Goal: Transaction & Acquisition: Purchase product/service

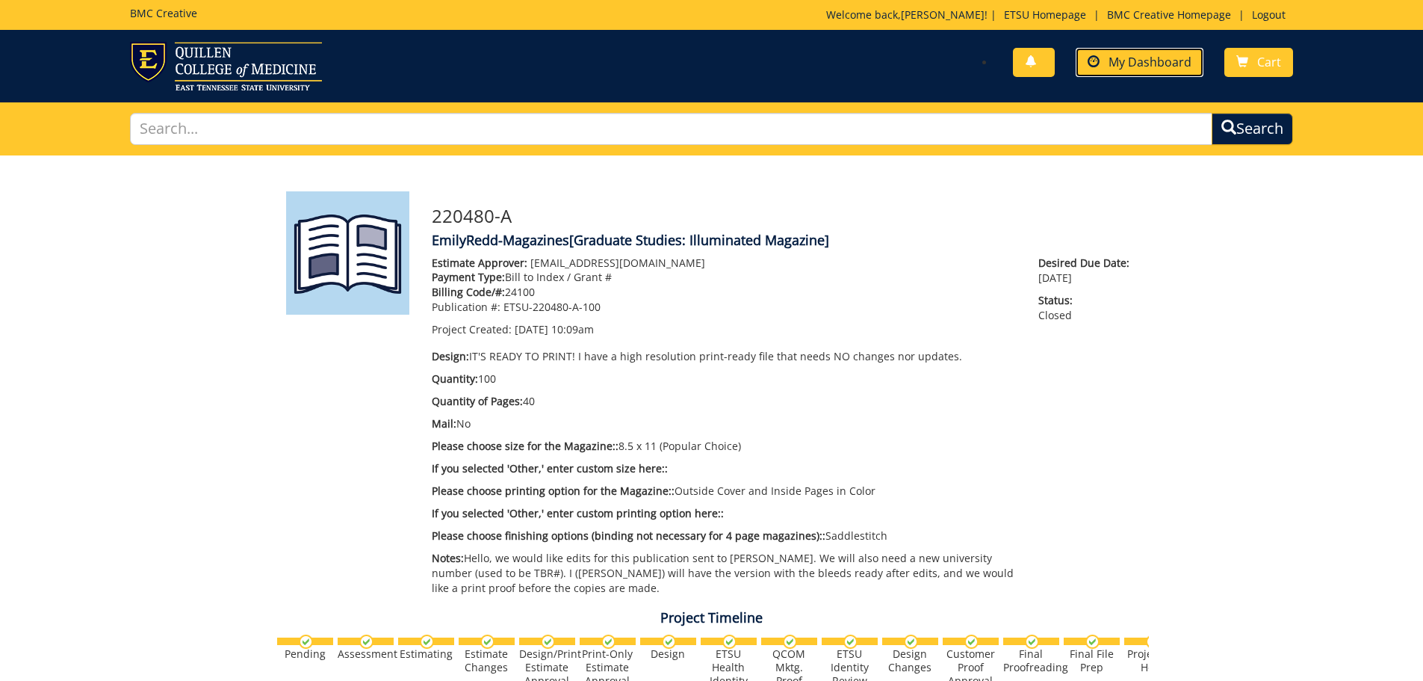
click at [1141, 59] on span "My Dashboard" at bounding box center [1150, 62] width 83 height 16
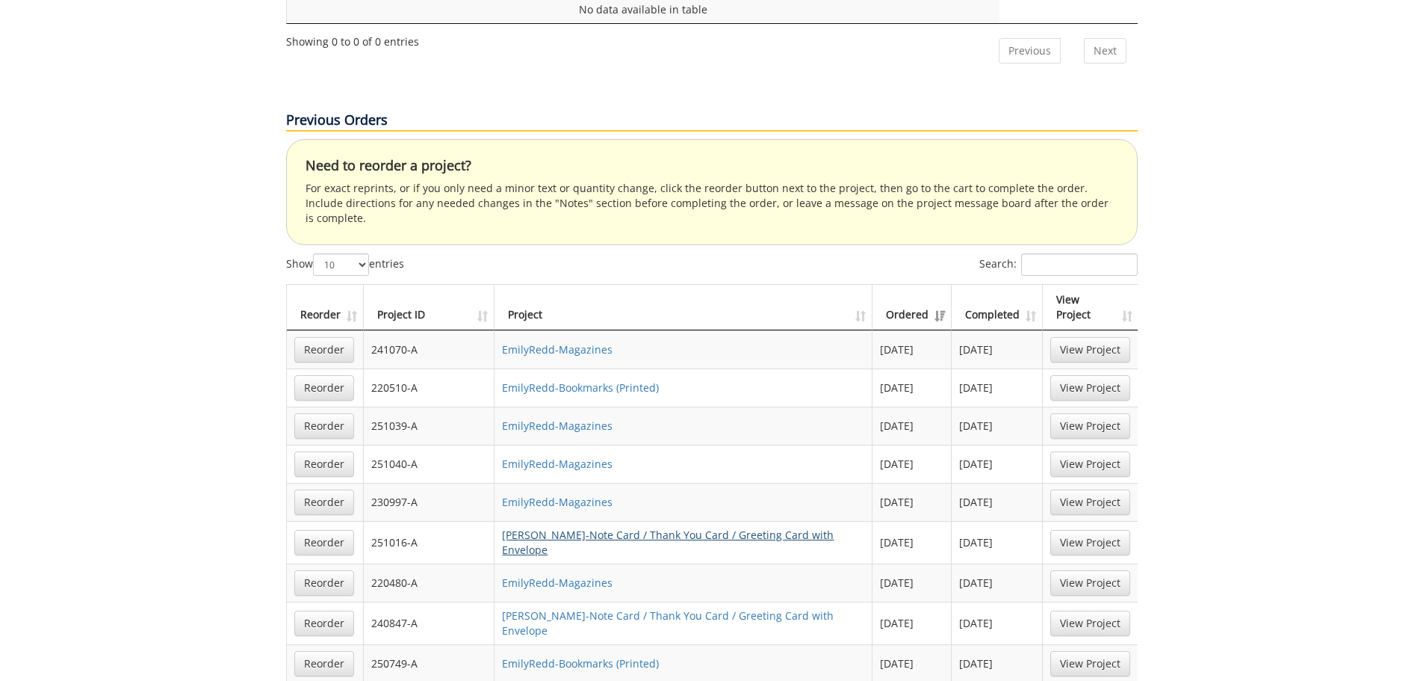
scroll to position [896, 0]
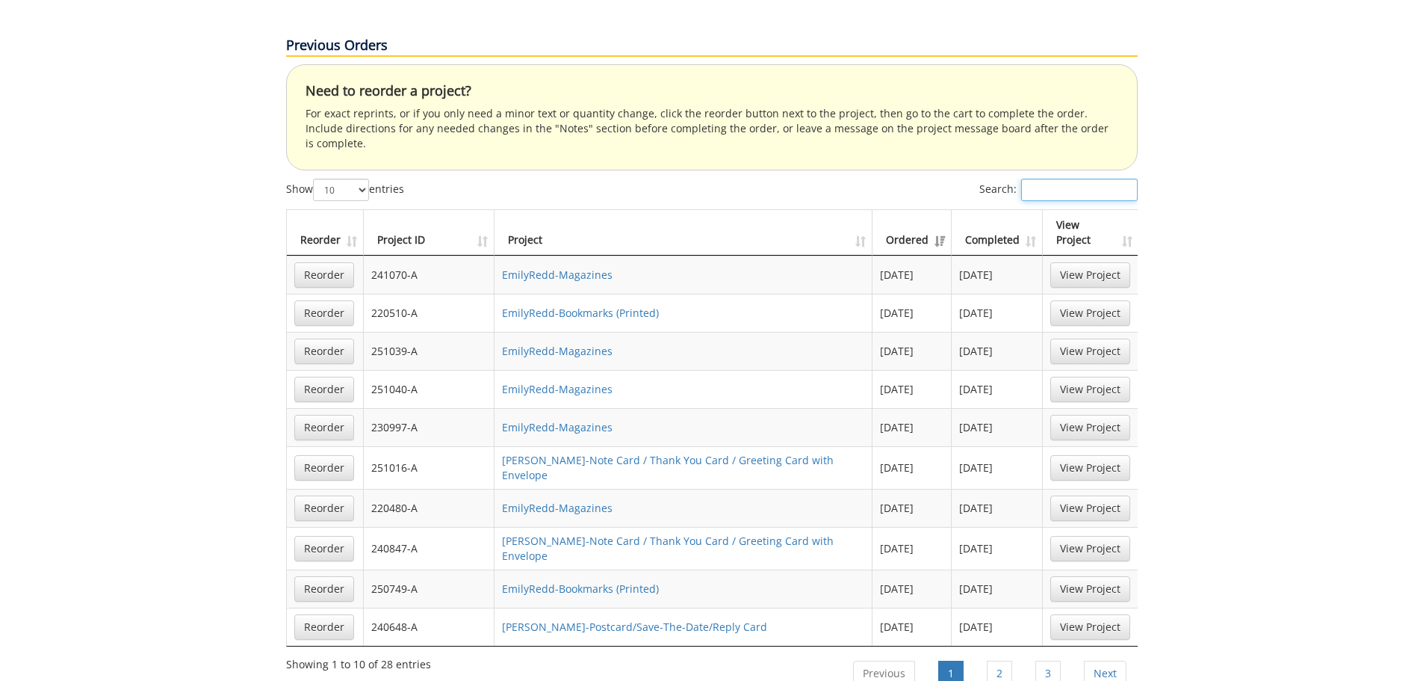
click at [1068, 179] on input "Search:" at bounding box center [1079, 190] width 117 height 22
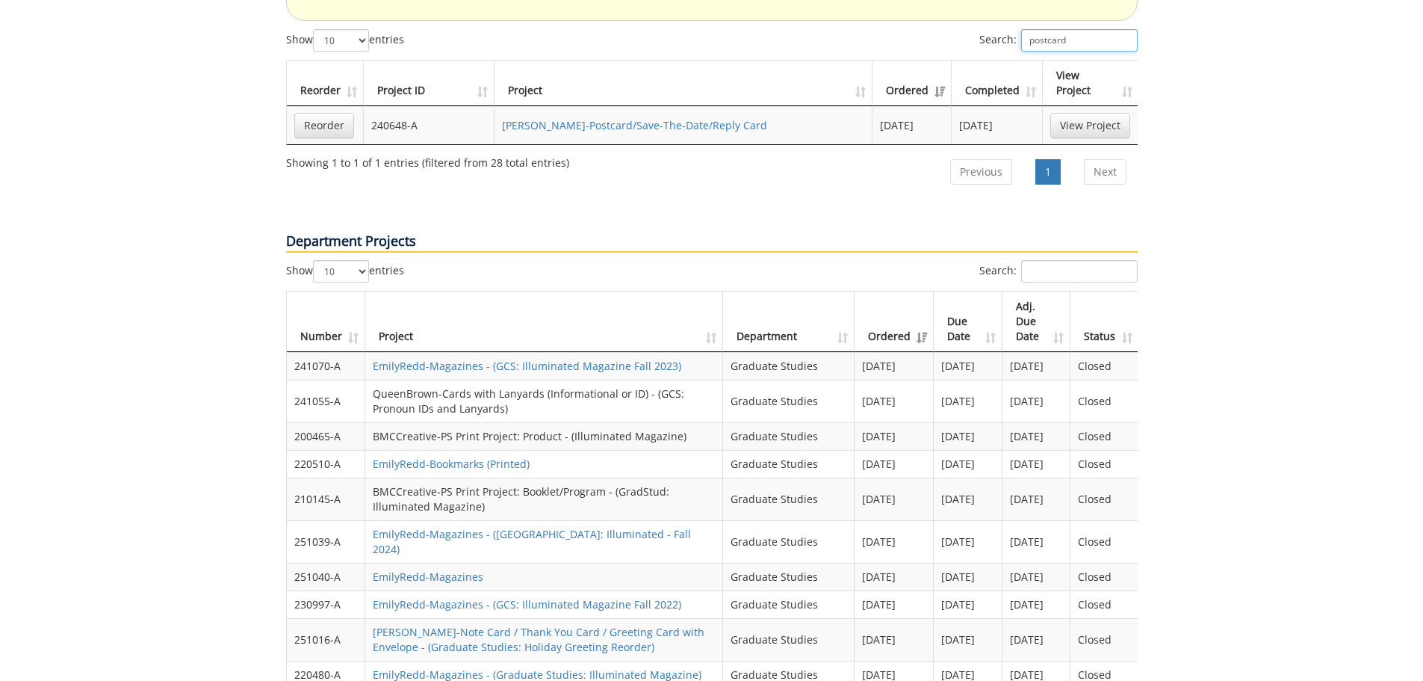
scroll to position [822, 0]
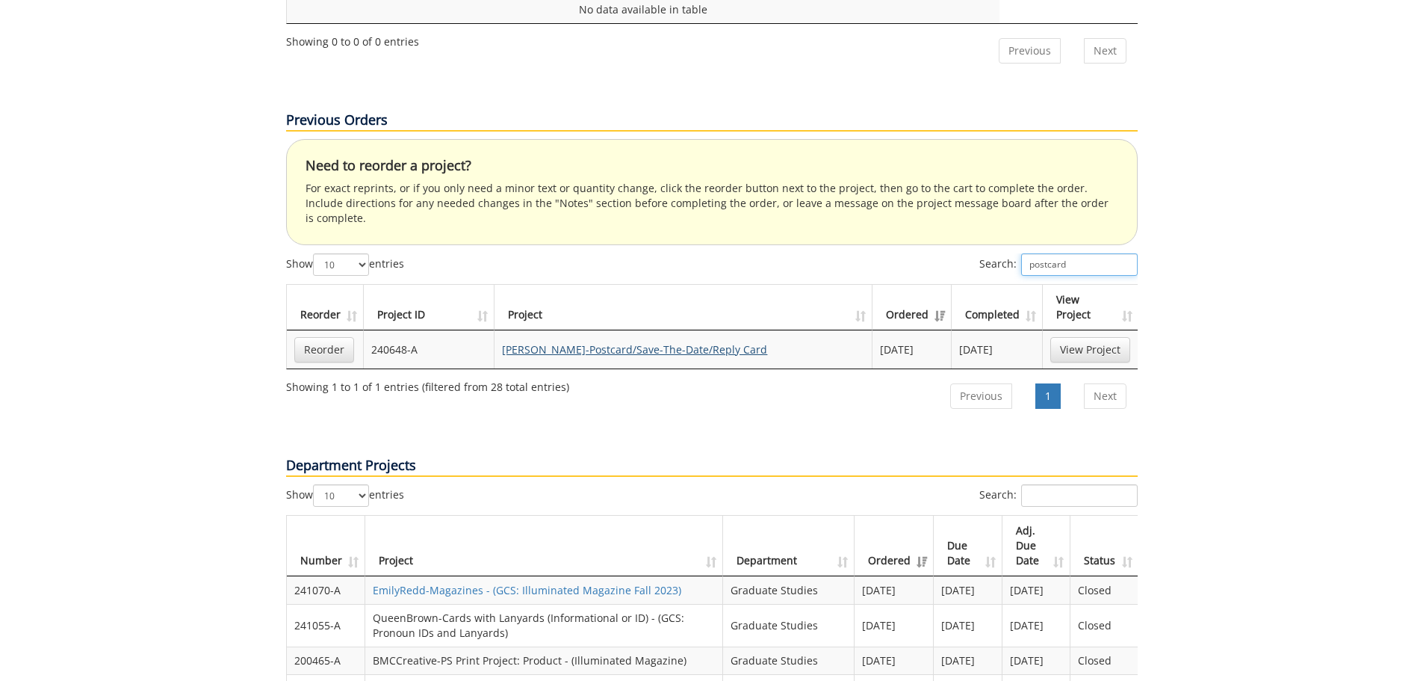
type input "postcard"
click at [678, 342] on link "[PERSON_NAME]-Postcard/Save-The-Date/Reply Card" at bounding box center [634, 349] width 265 height 14
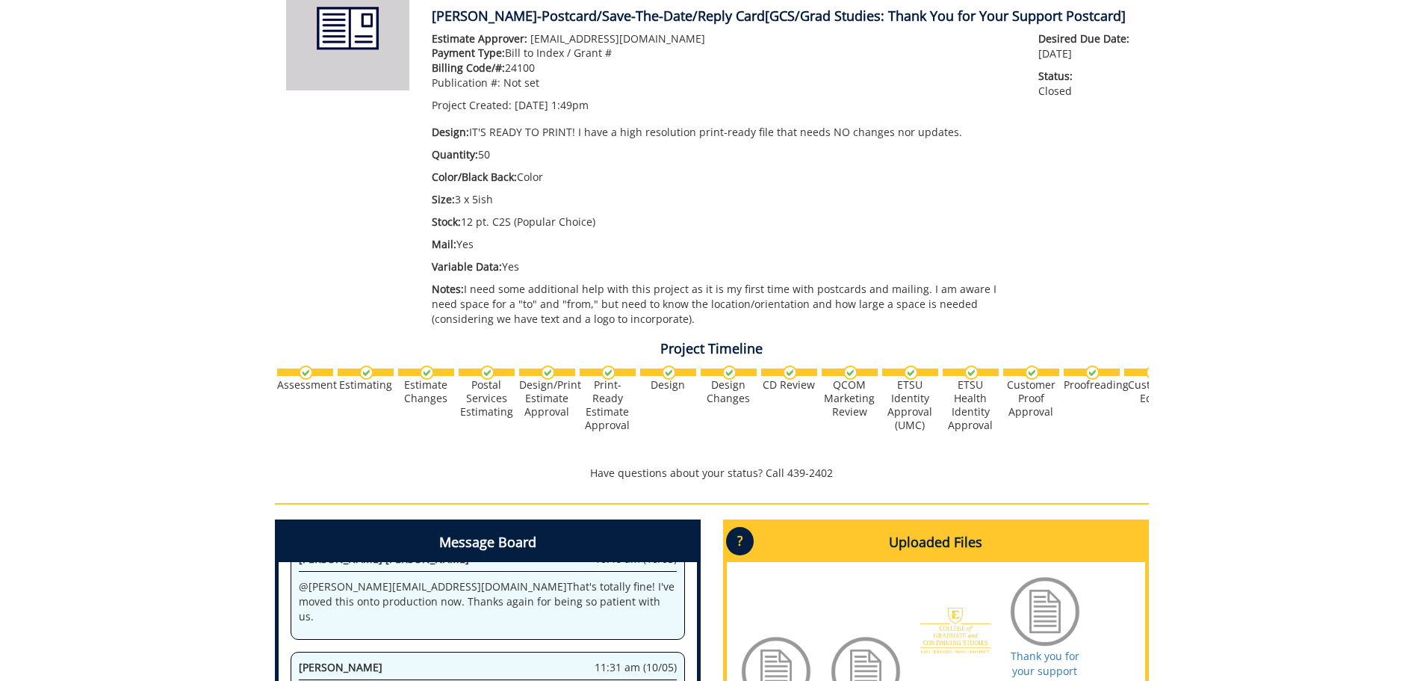
scroll to position [448, 0]
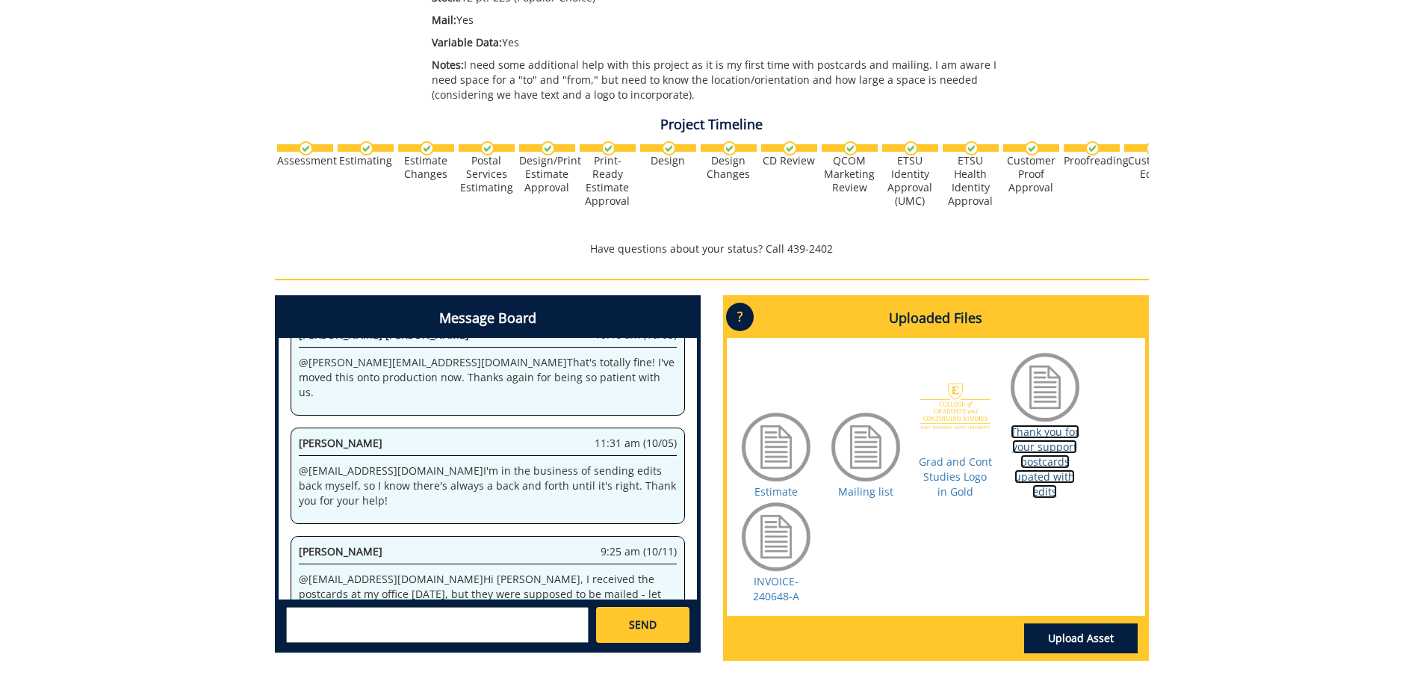
click at [1053, 467] on link "Thank you for your support postcards upated with edits" at bounding box center [1045, 461] width 69 height 74
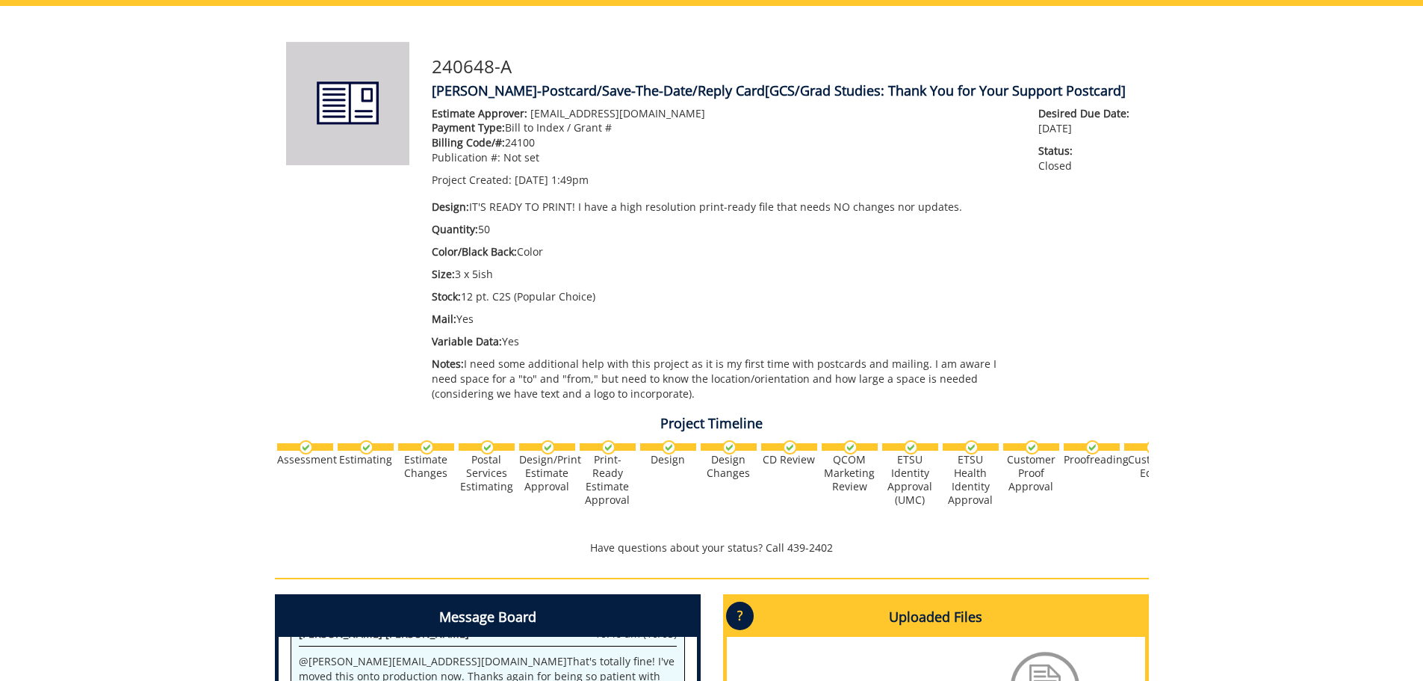
scroll to position [75, 0]
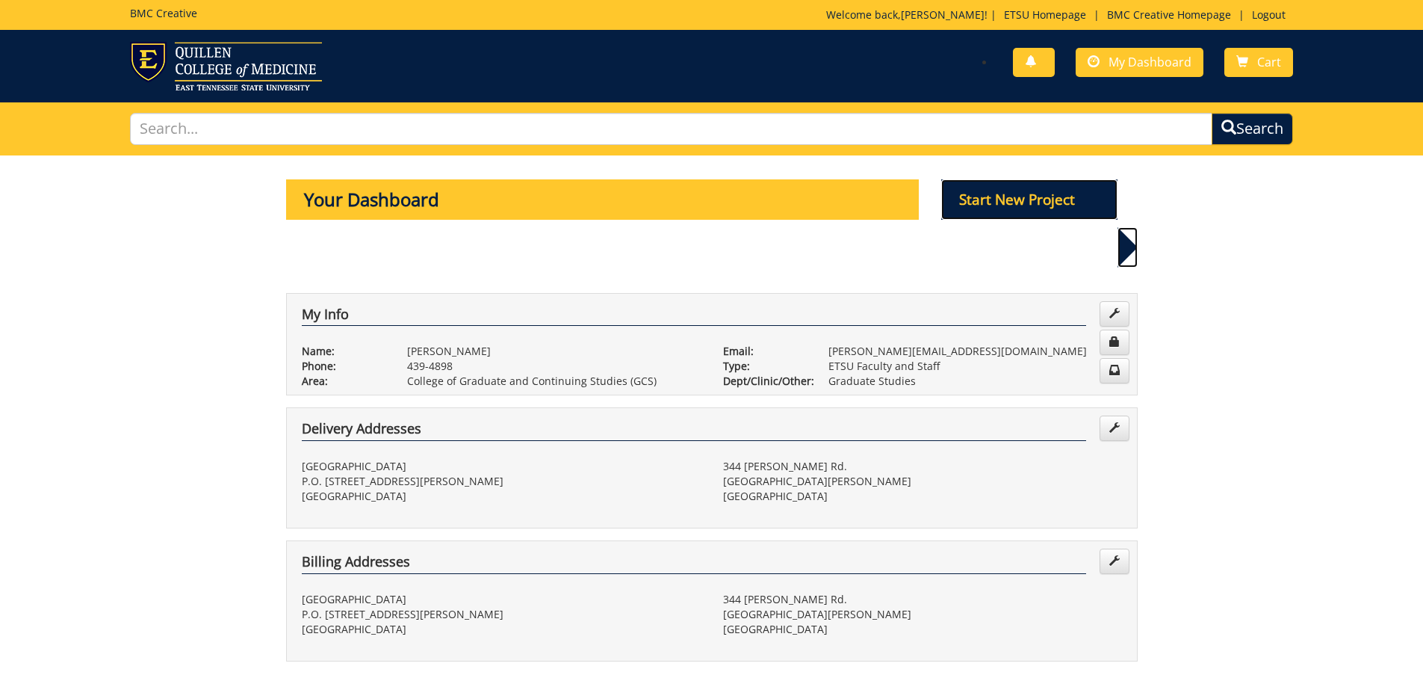
click at [977, 191] on p "Start New Project" at bounding box center [1029, 199] width 176 height 40
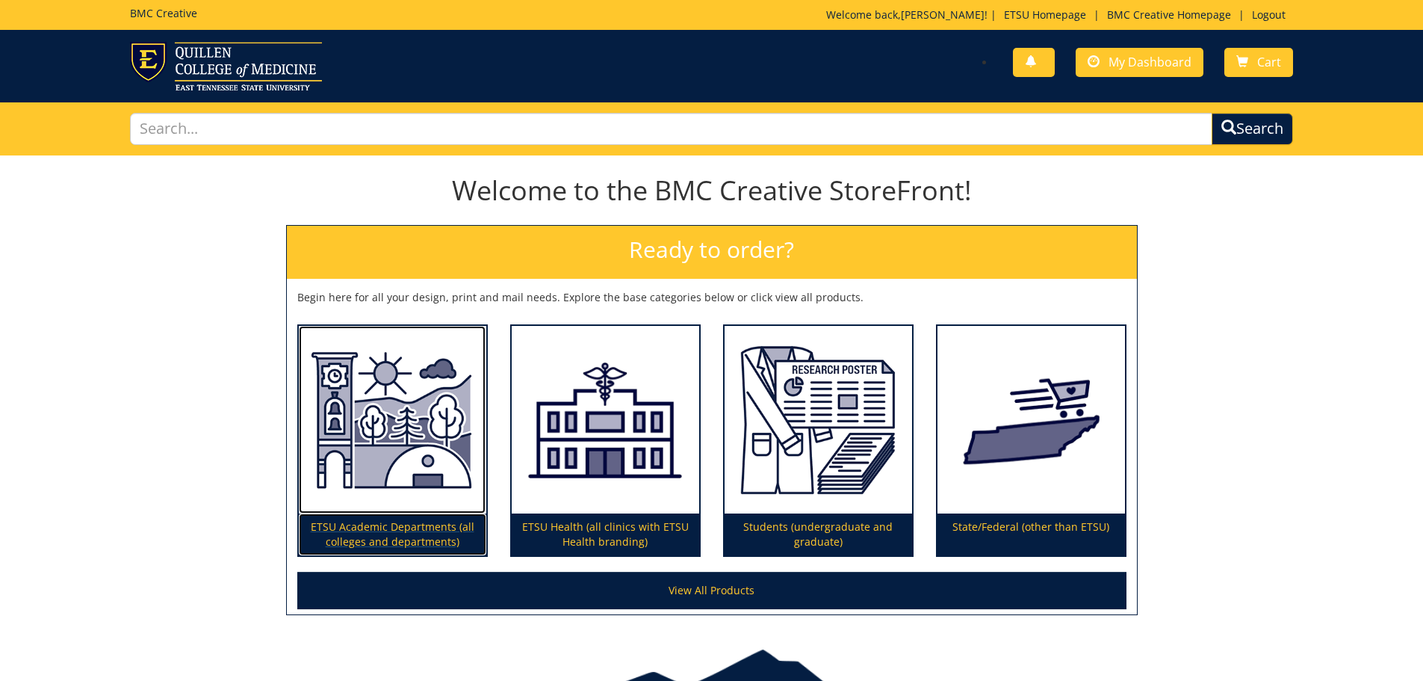
click at [412, 459] on img at bounding box center [393, 420] width 188 height 188
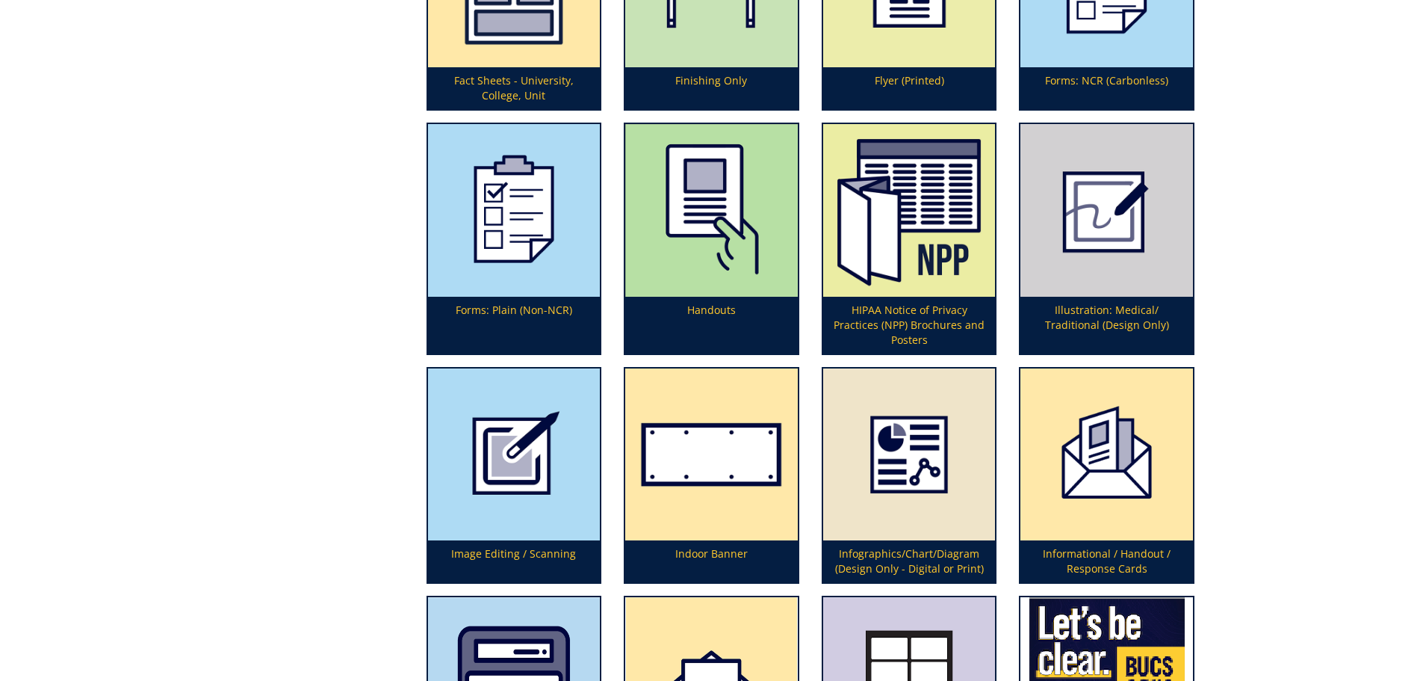
scroll to position [3933, 0]
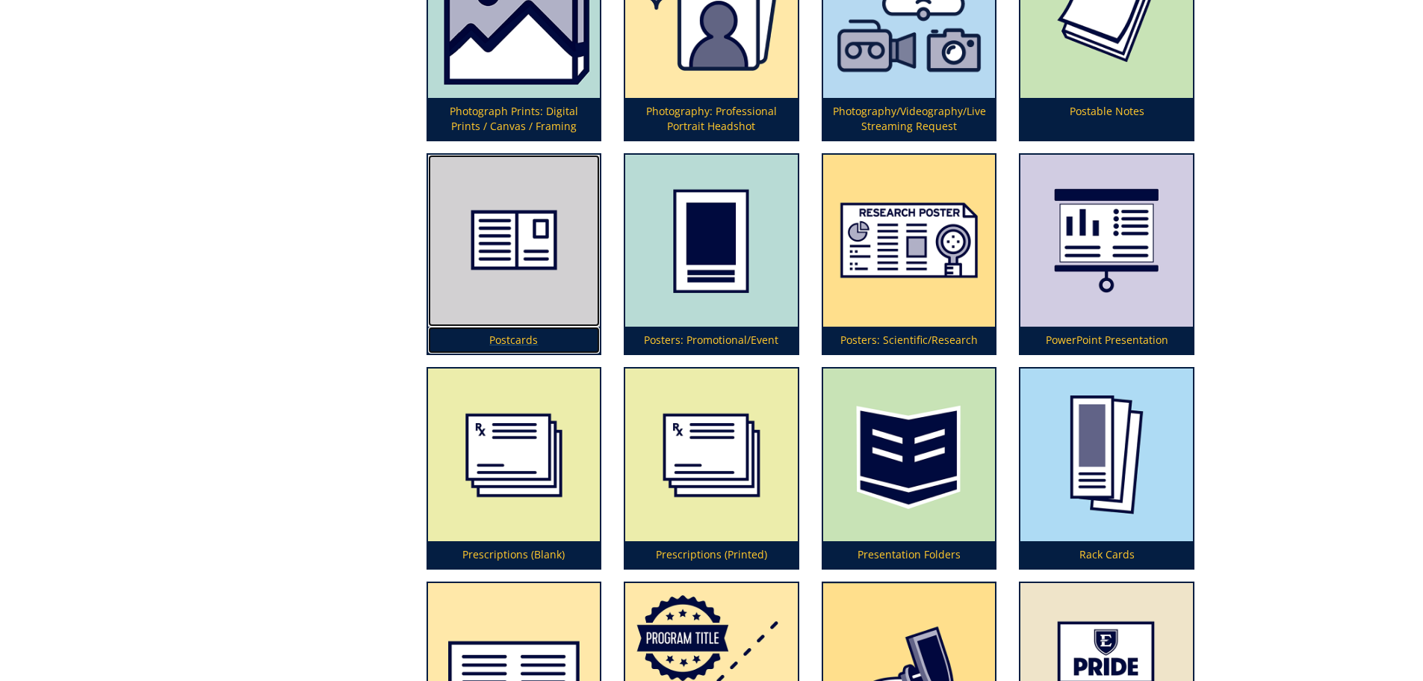
click at [492, 247] on img at bounding box center [514, 241] width 173 height 173
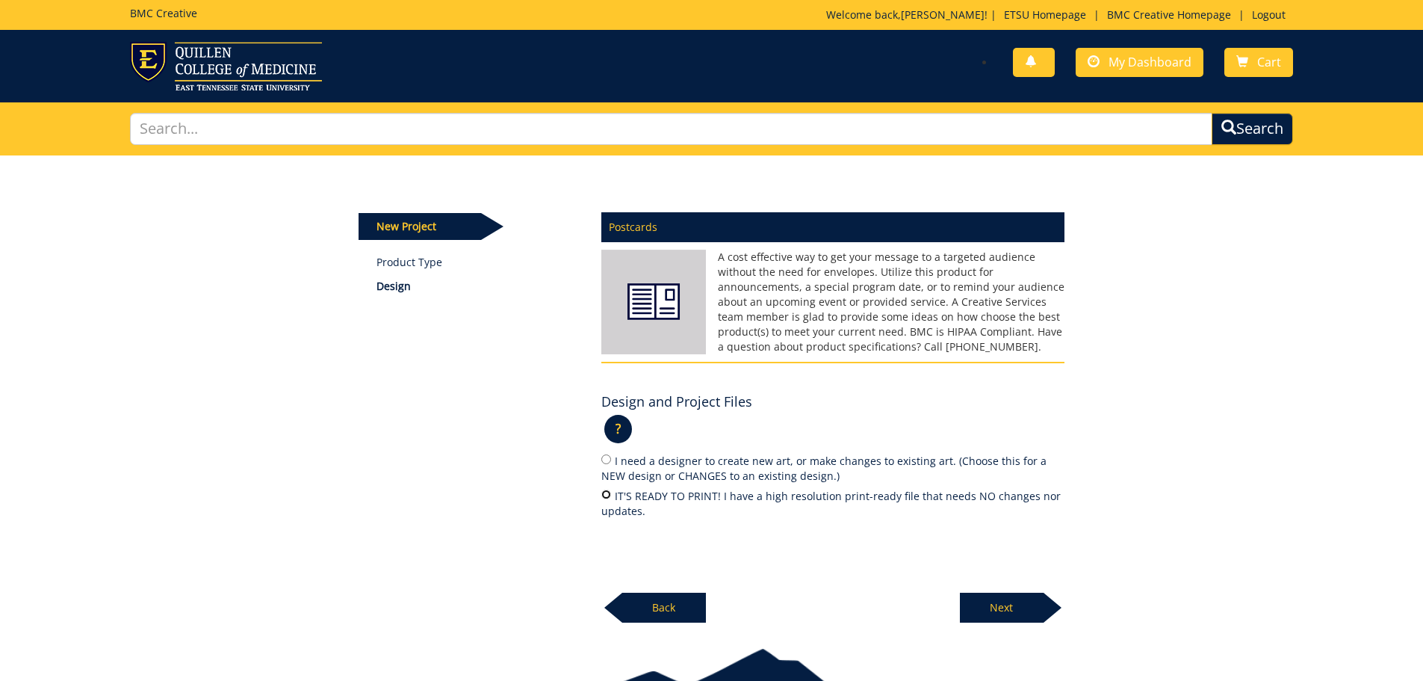
click at [604, 497] on input "IT'S READY TO PRINT! I have a high resolution print-ready file that needs NO ch…" at bounding box center [606, 494] width 10 height 10
radio input "true"
click at [998, 607] on p "Next" at bounding box center [1002, 607] width 84 height 30
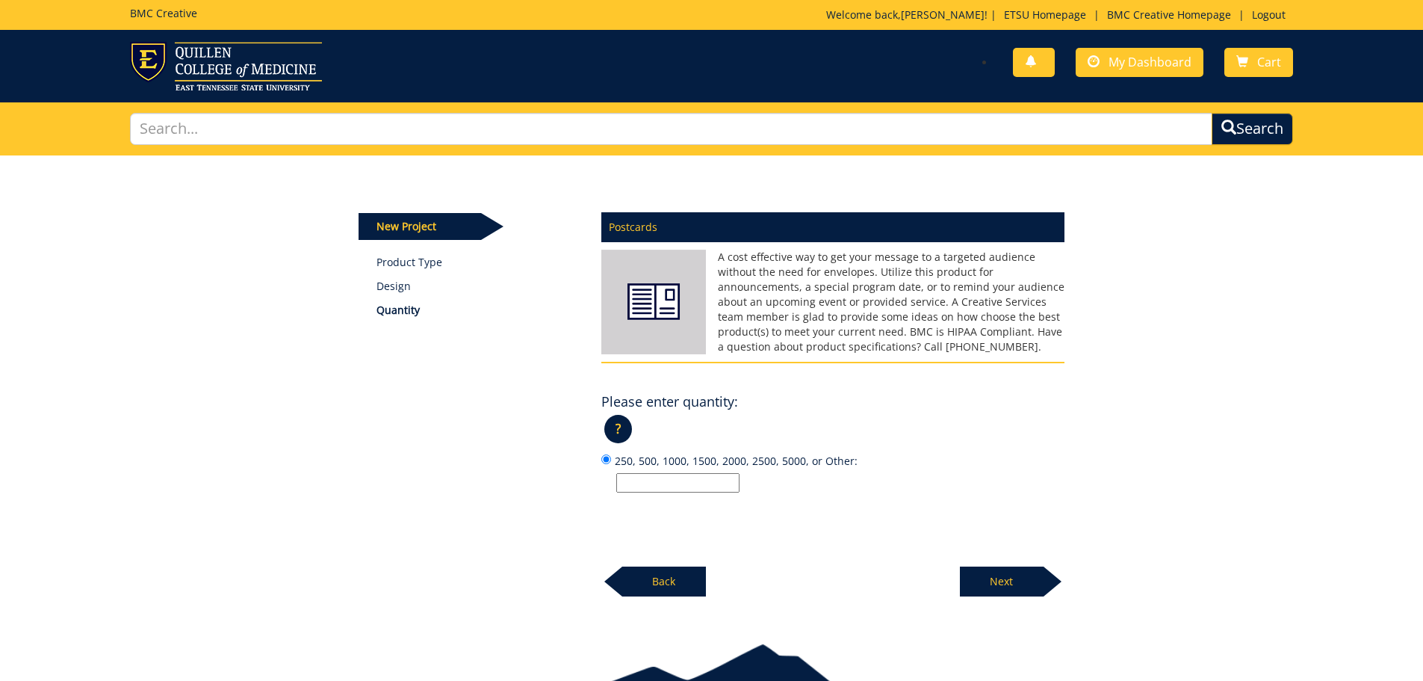
click at [648, 486] on input "250, 500, 1000, 1500, 2000, 2500, 5000, or Other:" at bounding box center [677, 482] width 123 height 19
type input "45"
click at [1007, 580] on p "Next" at bounding box center [1002, 581] width 84 height 30
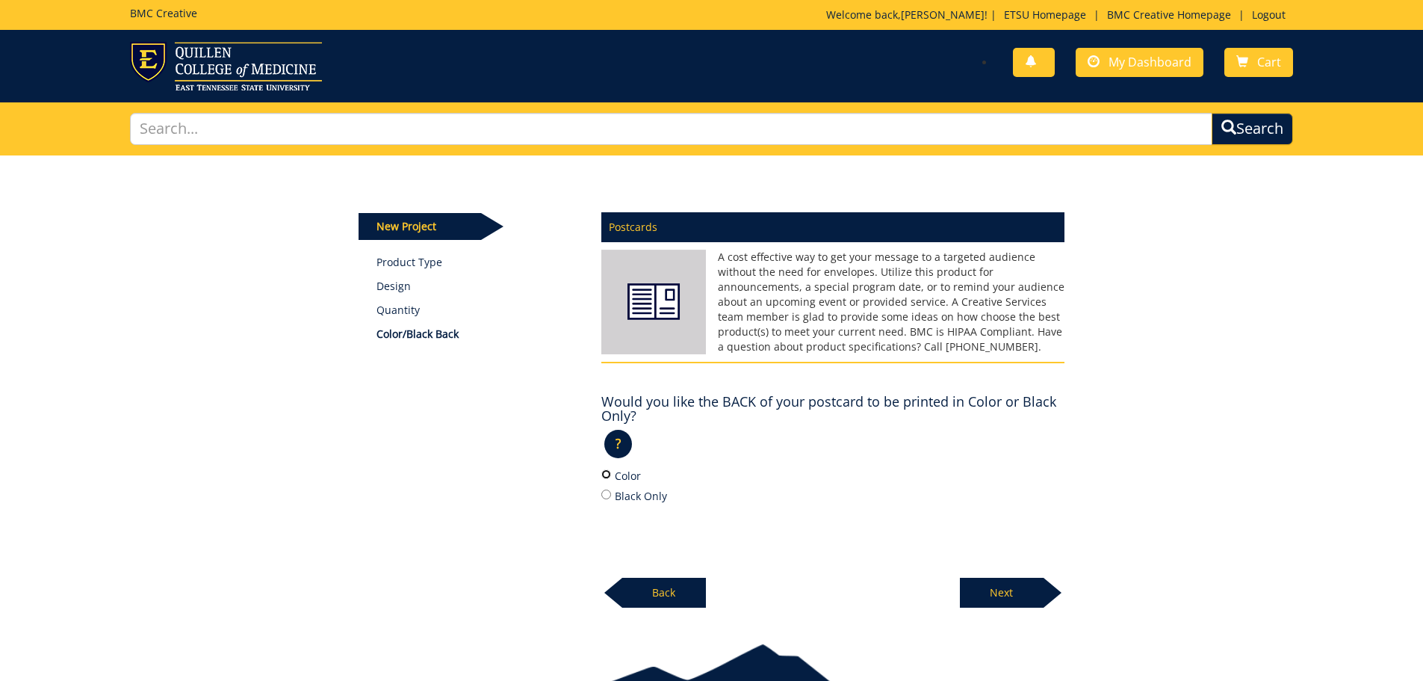
click at [605, 474] on input "Color" at bounding box center [606, 474] width 10 height 10
radio input "true"
click at [1022, 590] on p "Next" at bounding box center [1002, 592] width 84 height 30
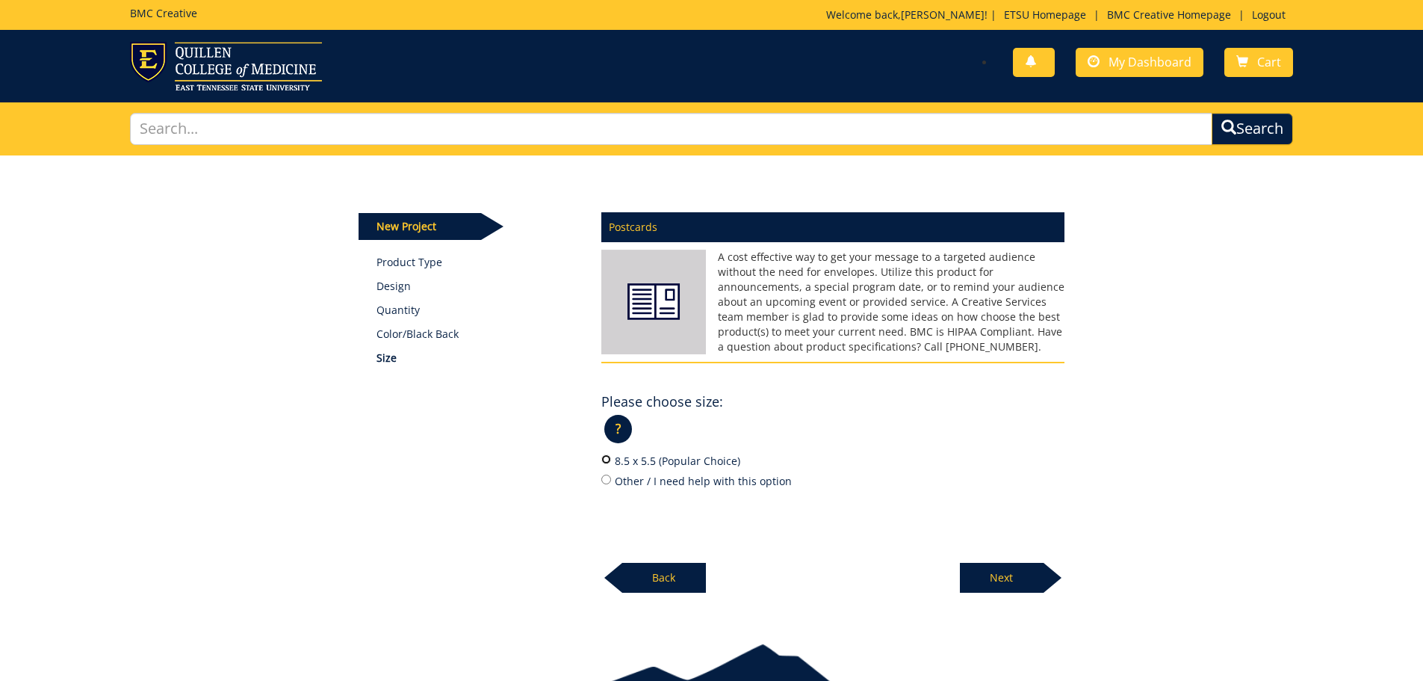
click at [603, 459] on input "8.5 x 5.5 (Popular Choice)" at bounding box center [606, 459] width 10 height 10
radio input "true"
click at [605, 476] on input "Other / I need help with this option" at bounding box center [606, 479] width 10 height 10
radio input "true"
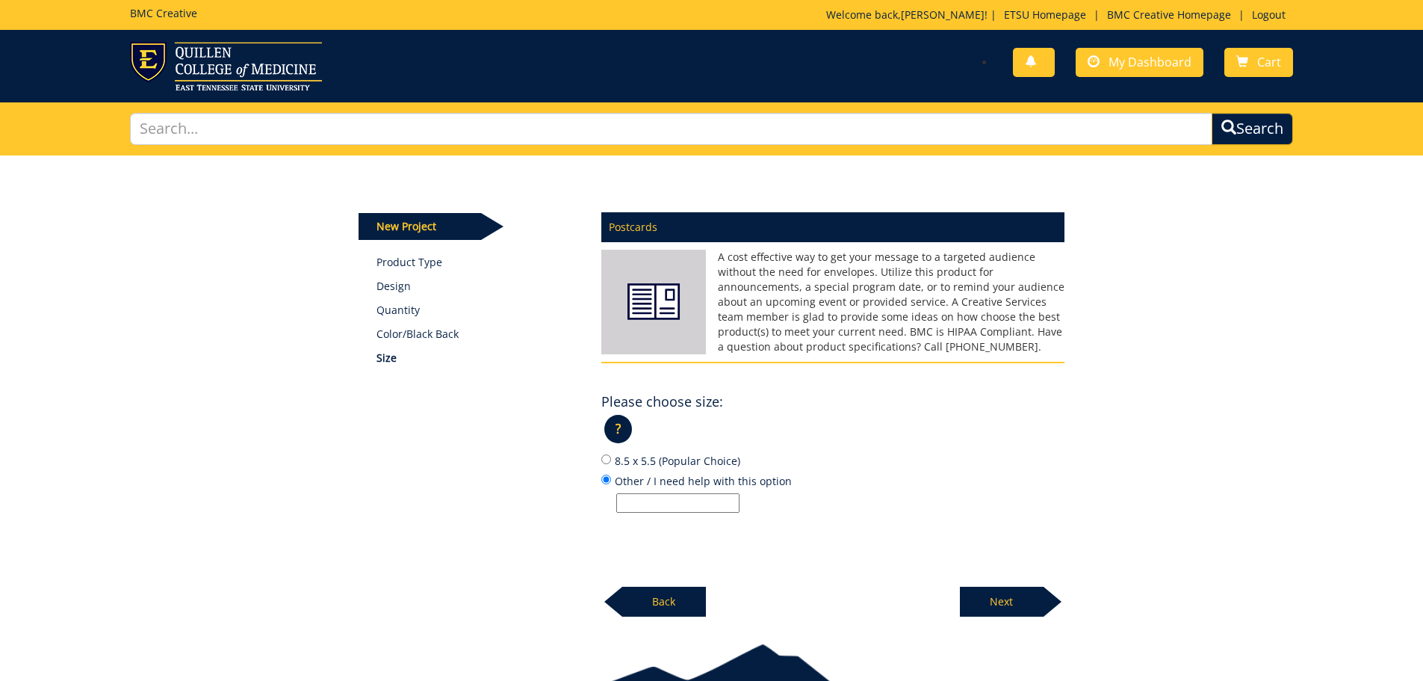
click at [636, 501] on input "Other / I need help with this option" at bounding box center [677, 502] width 123 height 19
drag, startPoint x: 645, startPoint y: 498, endPoint x: 633, endPoint y: 501, distance: 12.3
click at [633, 501] on input "3.5 5" at bounding box center [677, 502] width 123 height 19
drag, startPoint x: 654, startPoint y: 502, endPoint x: 541, endPoint y: 492, distance: 113.2
click at [541, 492] on div "New Project Product Type Design Quantity Color/Black Back Size Postcards Please…" at bounding box center [711, 386] width 728 height 462
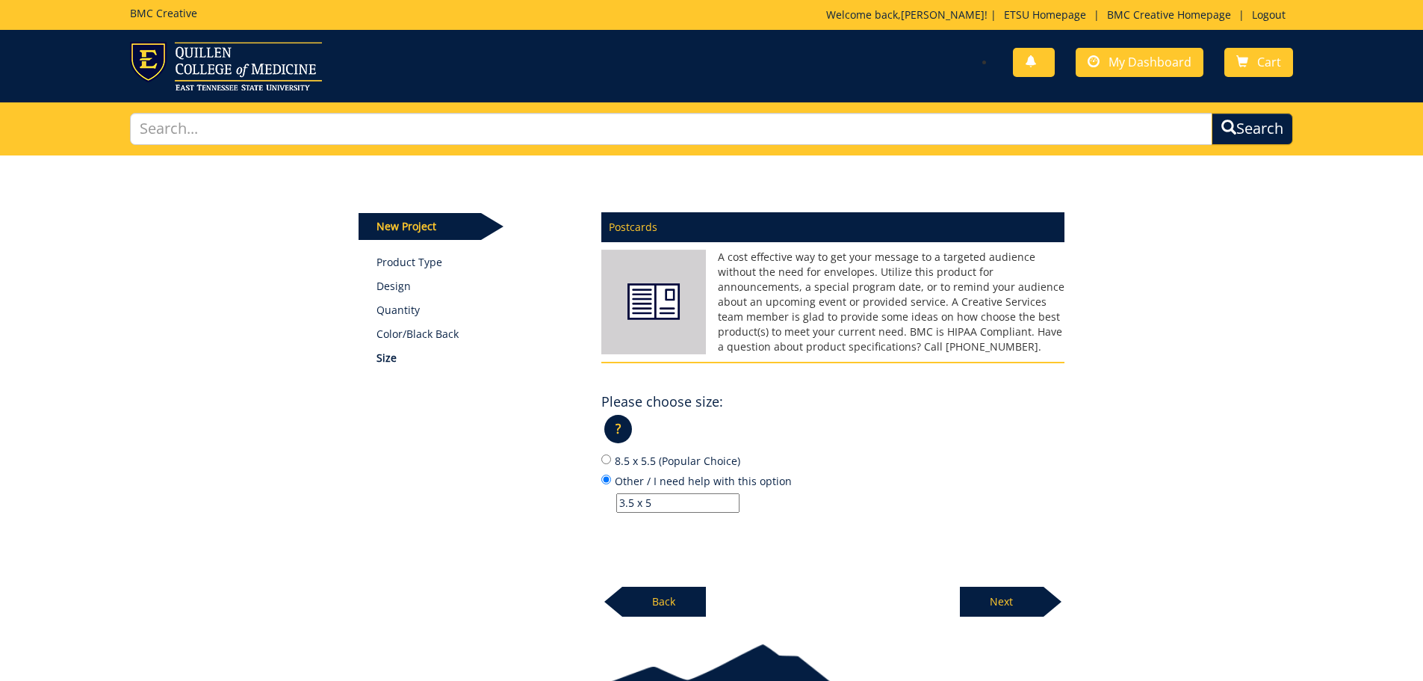
type input "A"
type input "b"
type input "about 4 x 6"
click at [996, 605] on p "Next" at bounding box center [1002, 601] width 84 height 30
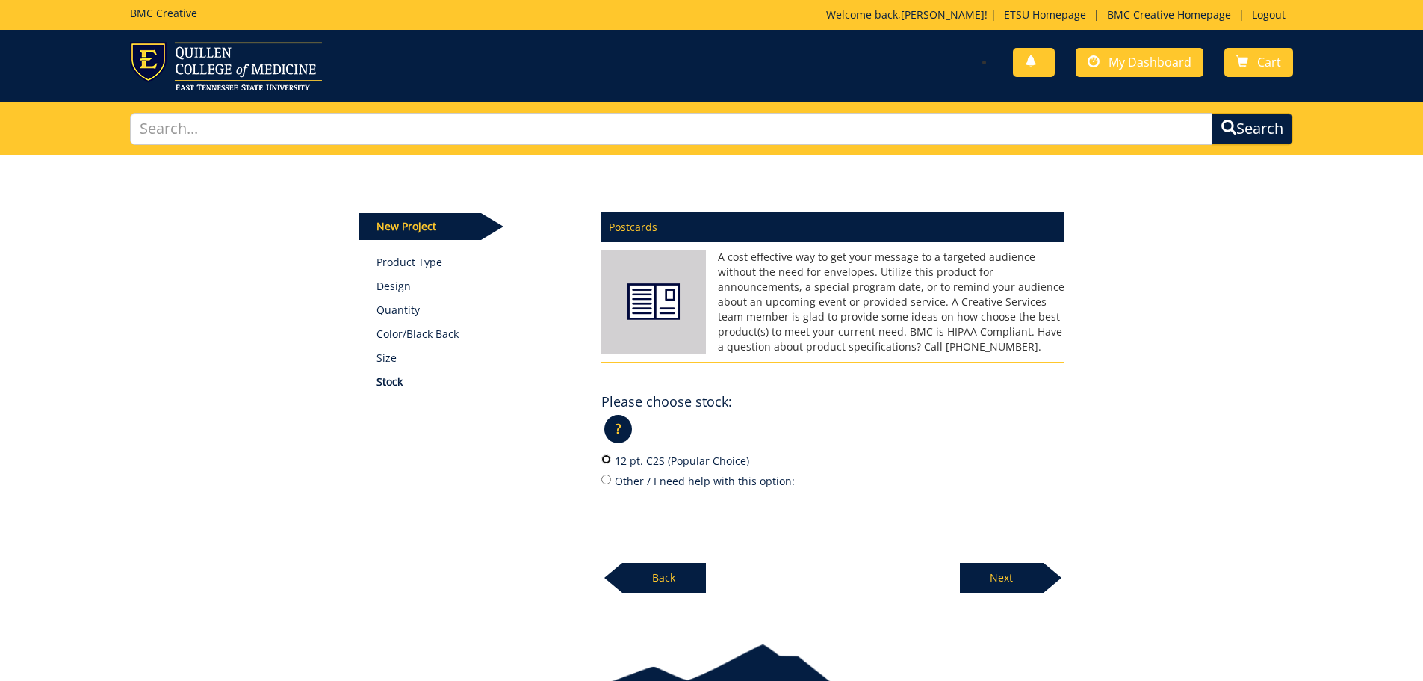
click at [604, 461] on input "12 pt. C2S (Popular Choice)" at bounding box center [606, 459] width 10 height 10
radio input "true"
click at [981, 565] on p "Next" at bounding box center [1002, 578] width 84 height 30
click at [605, 461] on input "Yes" at bounding box center [606, 459] width 10 height 10
radio input "true"
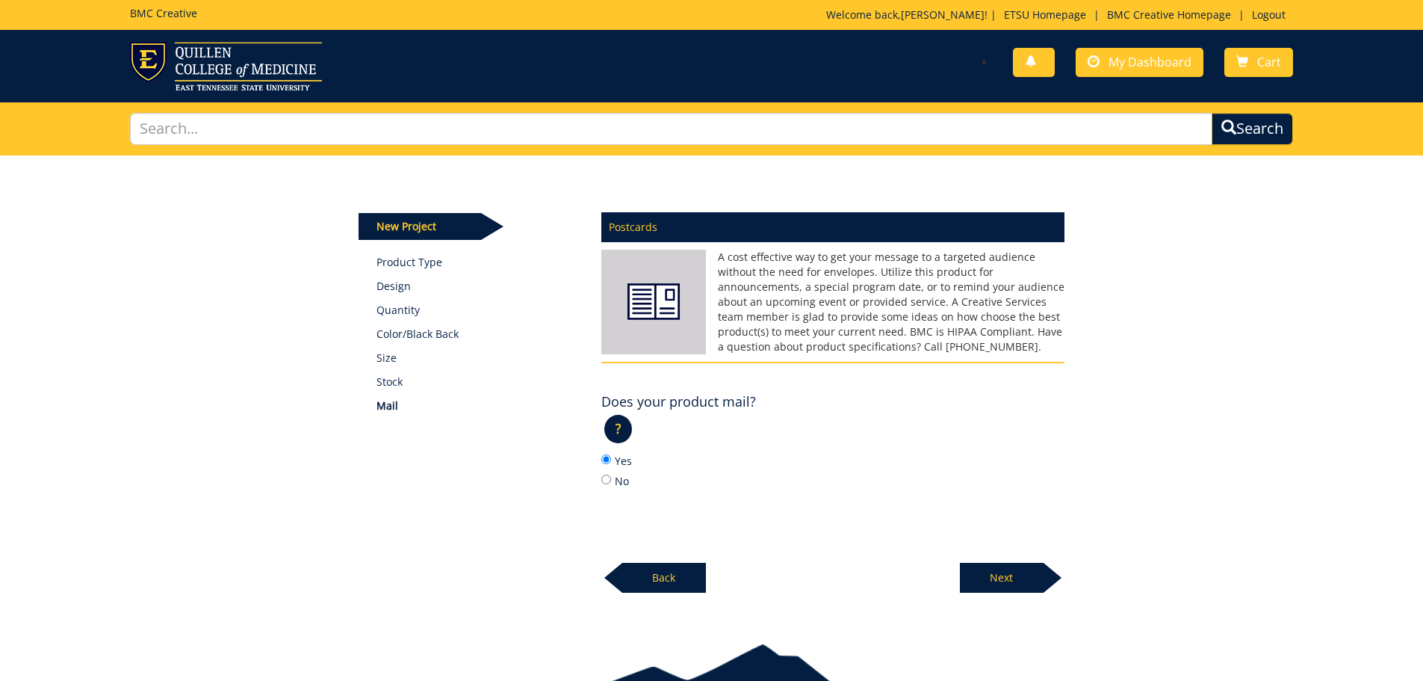
click at [1017, 568] on p "Next" at bounding box center [1002, 578] width 84 height 30
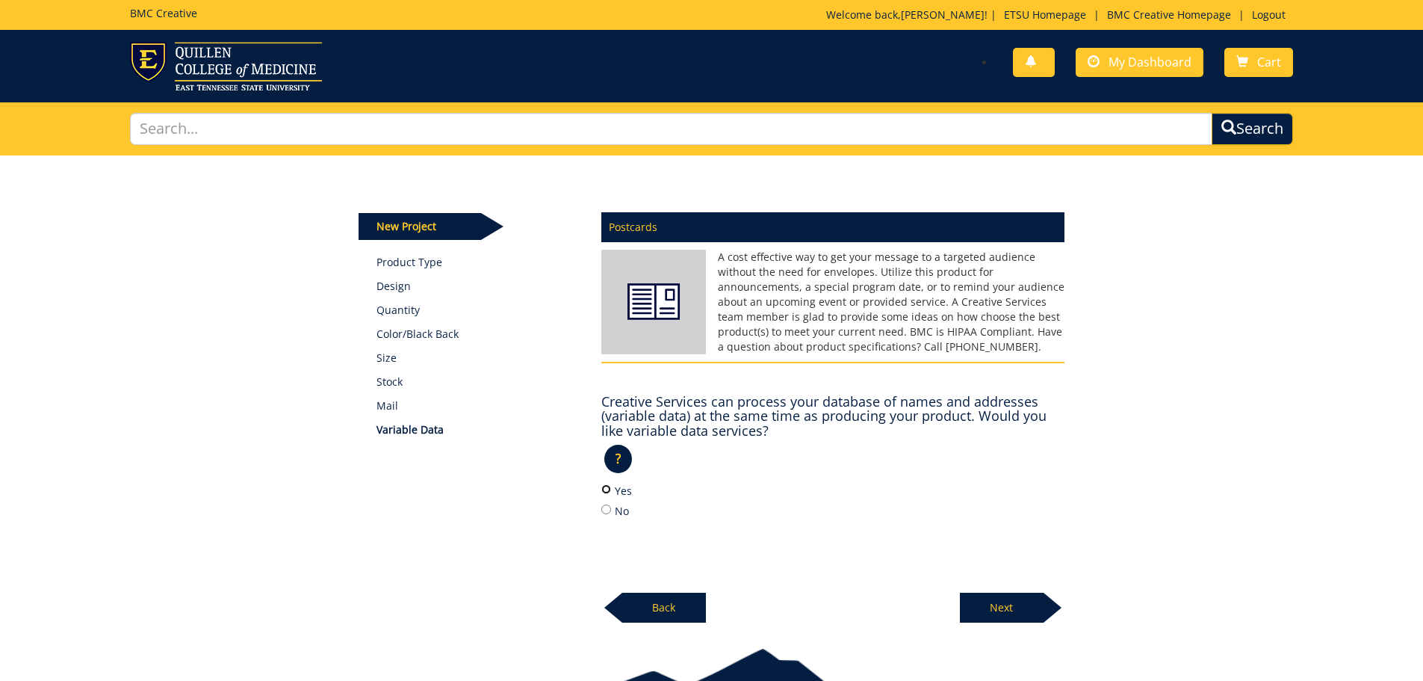
click at [604, 491] on input "Yes" at bounding box center [606, 489] width 10 height 10
radio input "true"
click at [1008, 598] on p "Next" at bounding box center [1002, 607] width 84 height 30
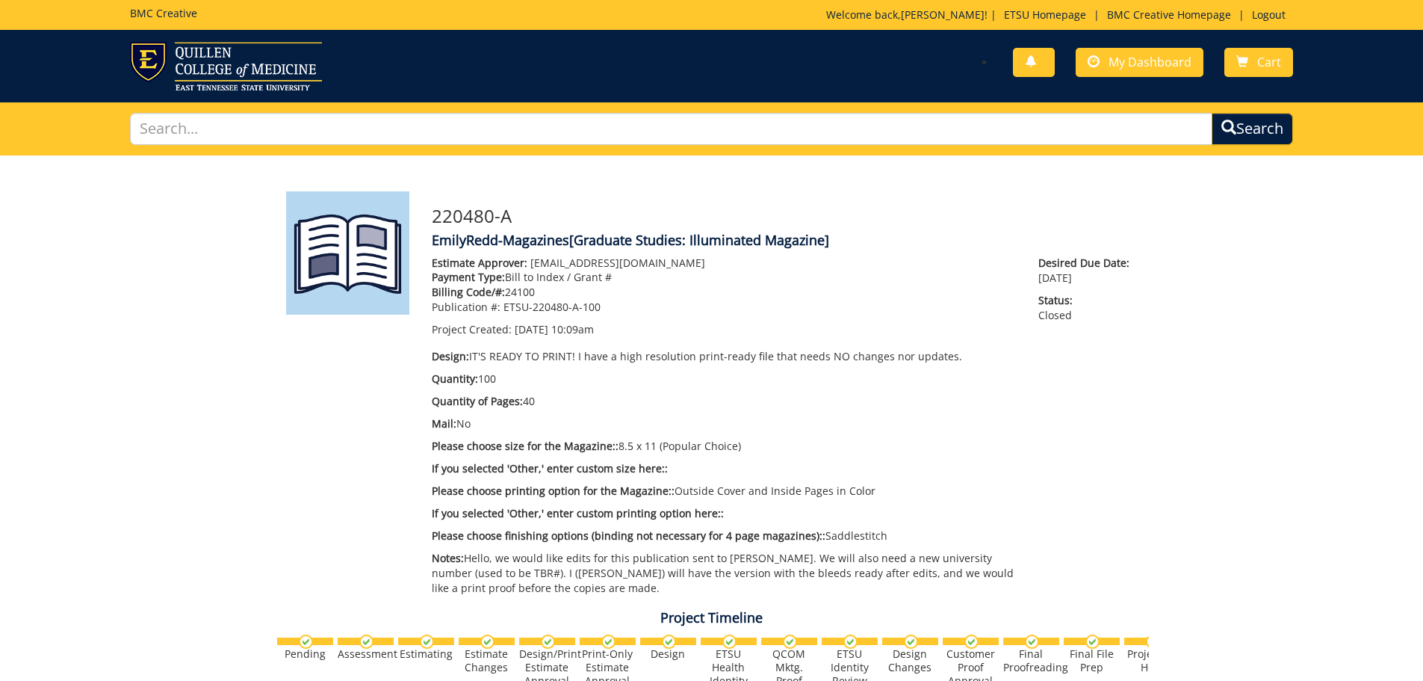
scroll to position [1820, 0]
click at [1140, 58] on span "My Dashboard" at bounding box center [1150, 62] width 83 height 16
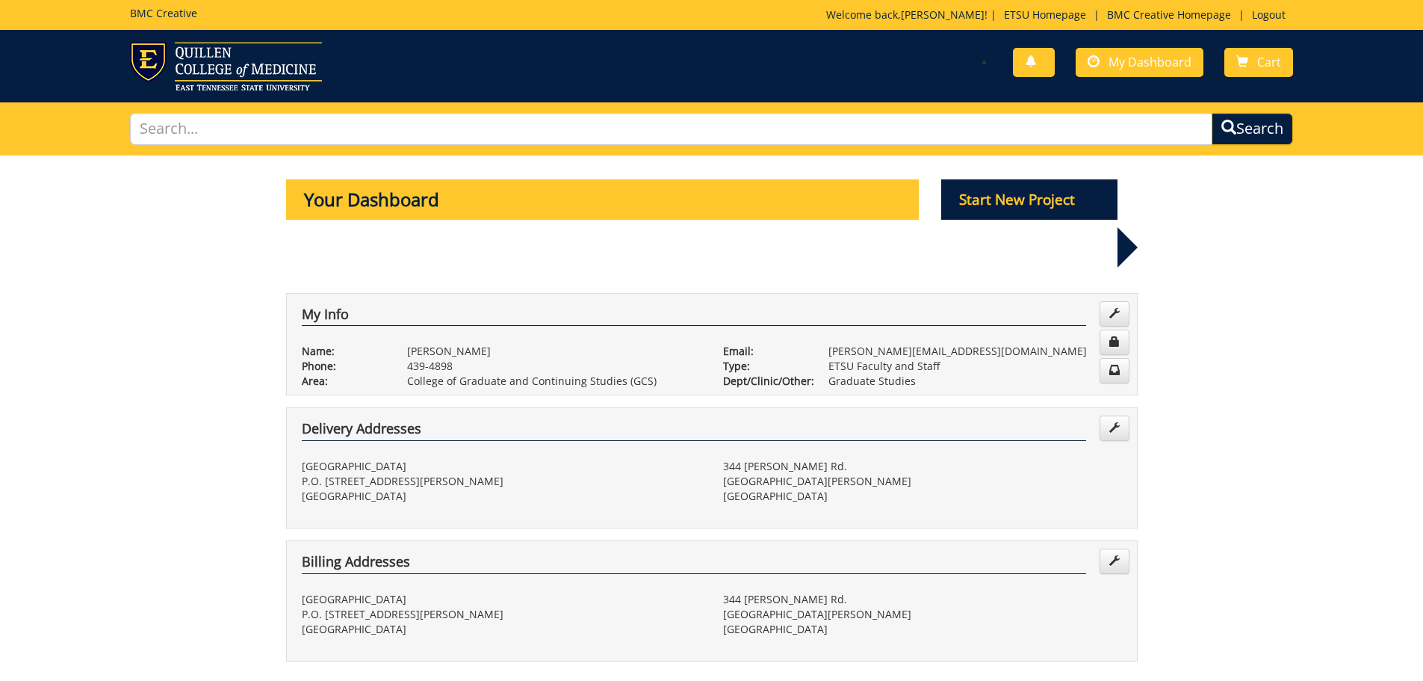
scroll to position [224, 0]
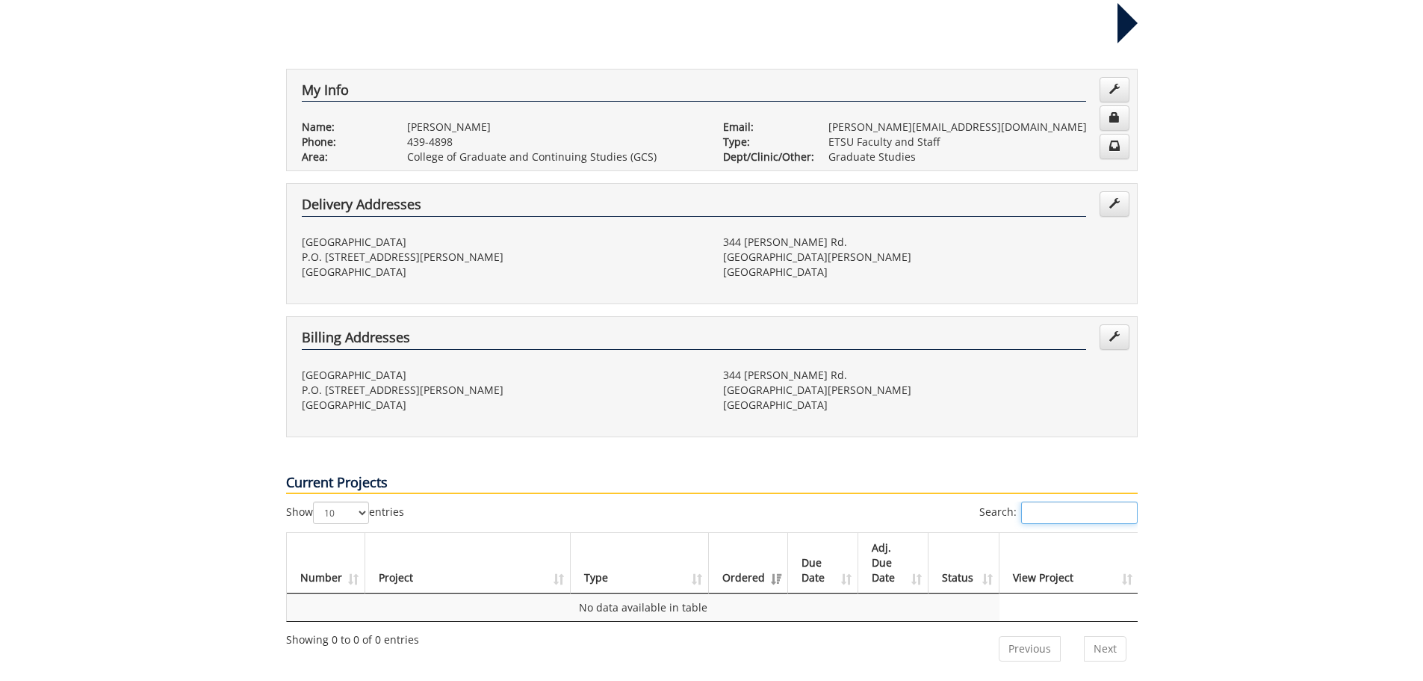
click at [1044, 501] on input "Search:" at bounding box center [1079, 512] width 117 height 22
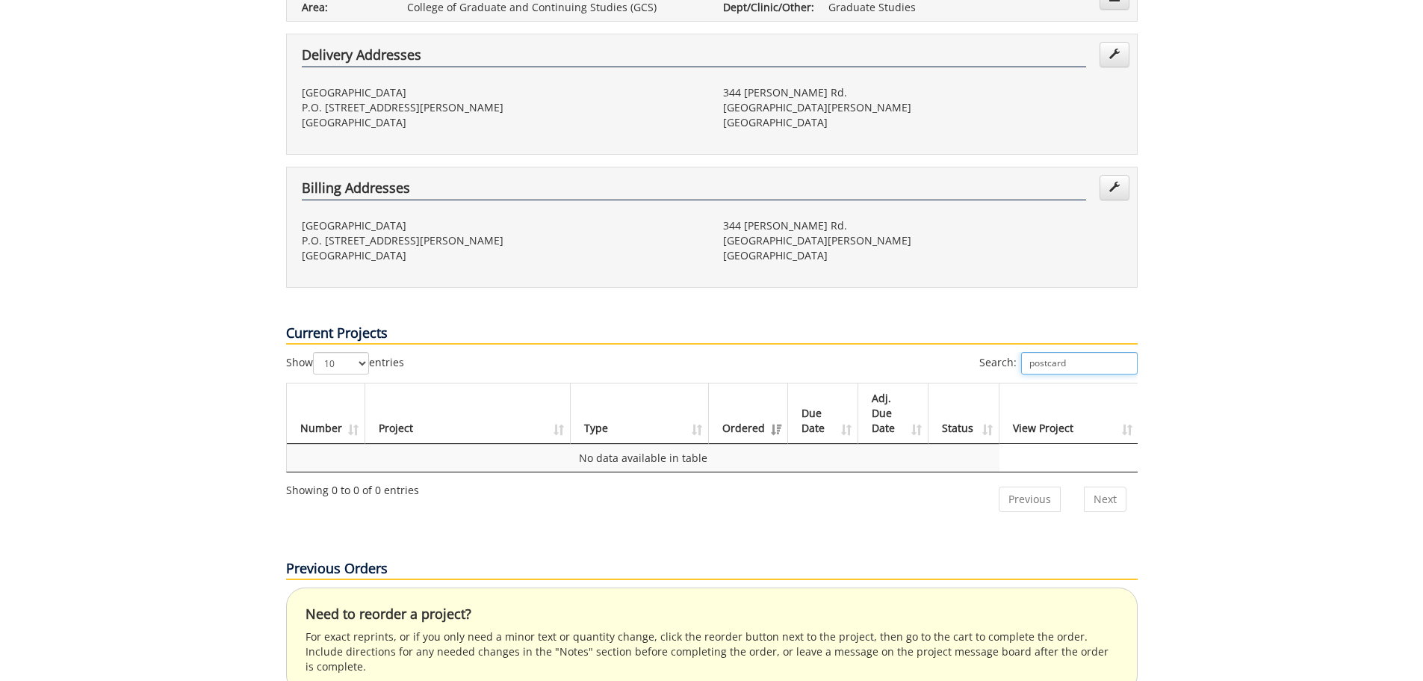
scroll to position [523, 0]
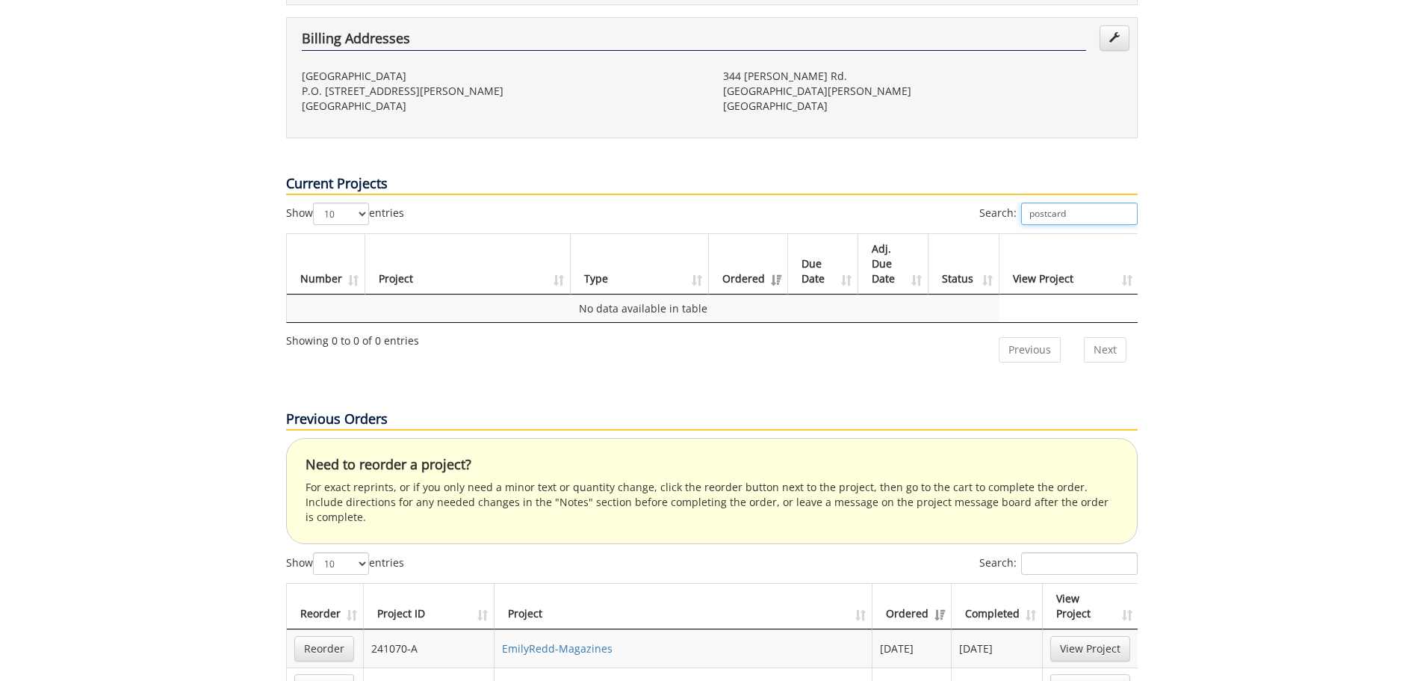
type input "postcard"
click at [1071, 552] on input "Search:" at bounding box center [1079, 563] width 117 height 22
type input "post"
click at [682, 641] on link "[PERSON_NAME]-Postcard/Save-The-Date/Reply Card" at bounding box center [634, 648] width 265 height 14
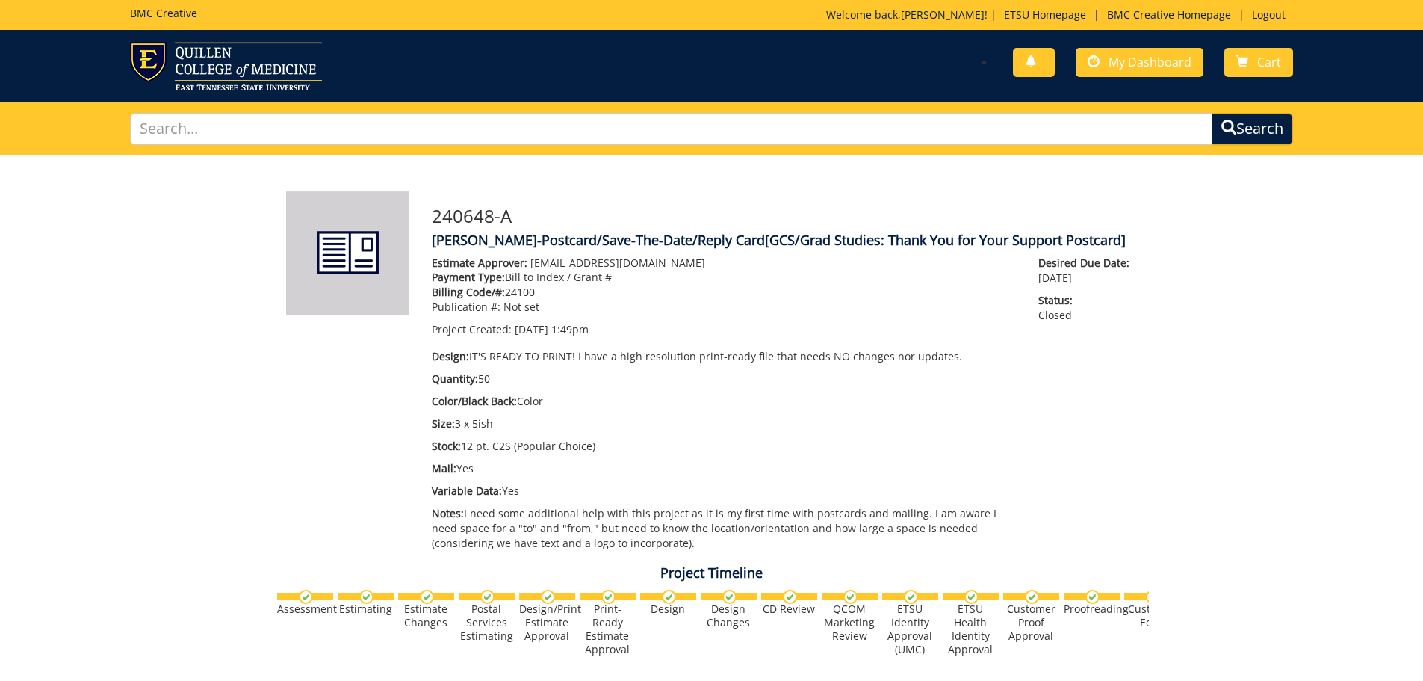
scroll to position [1495, 0]
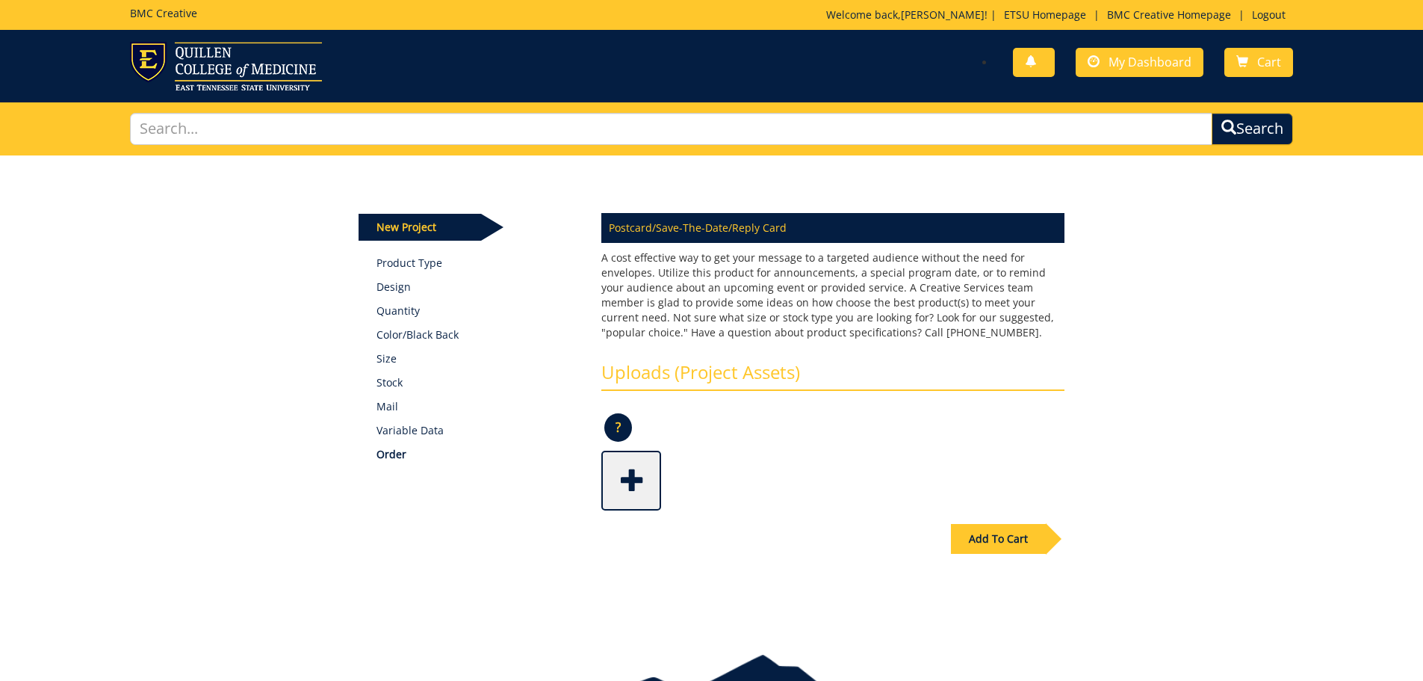
click at [647, 488] on span at bounding box center [633, 479] width 60 height 52
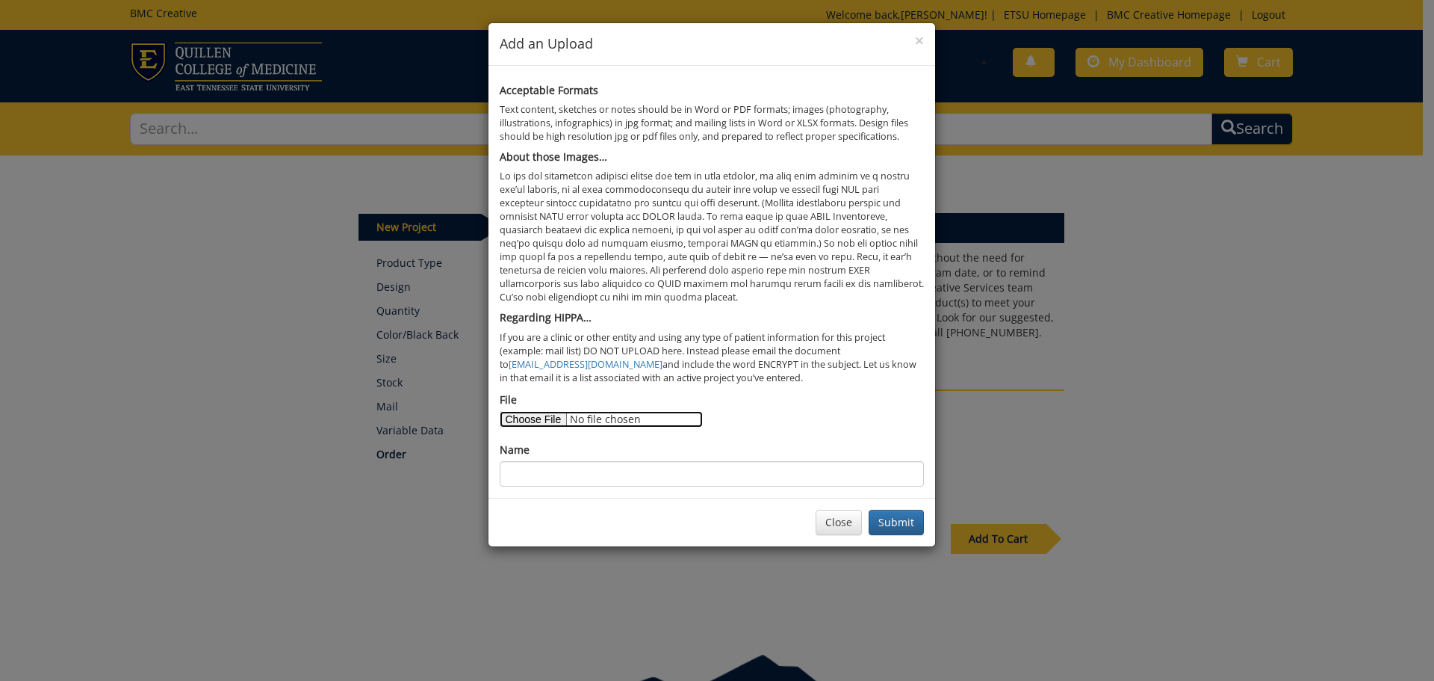
click at [533, 419] on input "File" at bounding box center [601, 419] width 203 height 16
type input "C:\fakepath\Thank you for your support print.pdf"
click at [656, 474] on input "Name" at bounding box center [712, 473] width 424 height 25
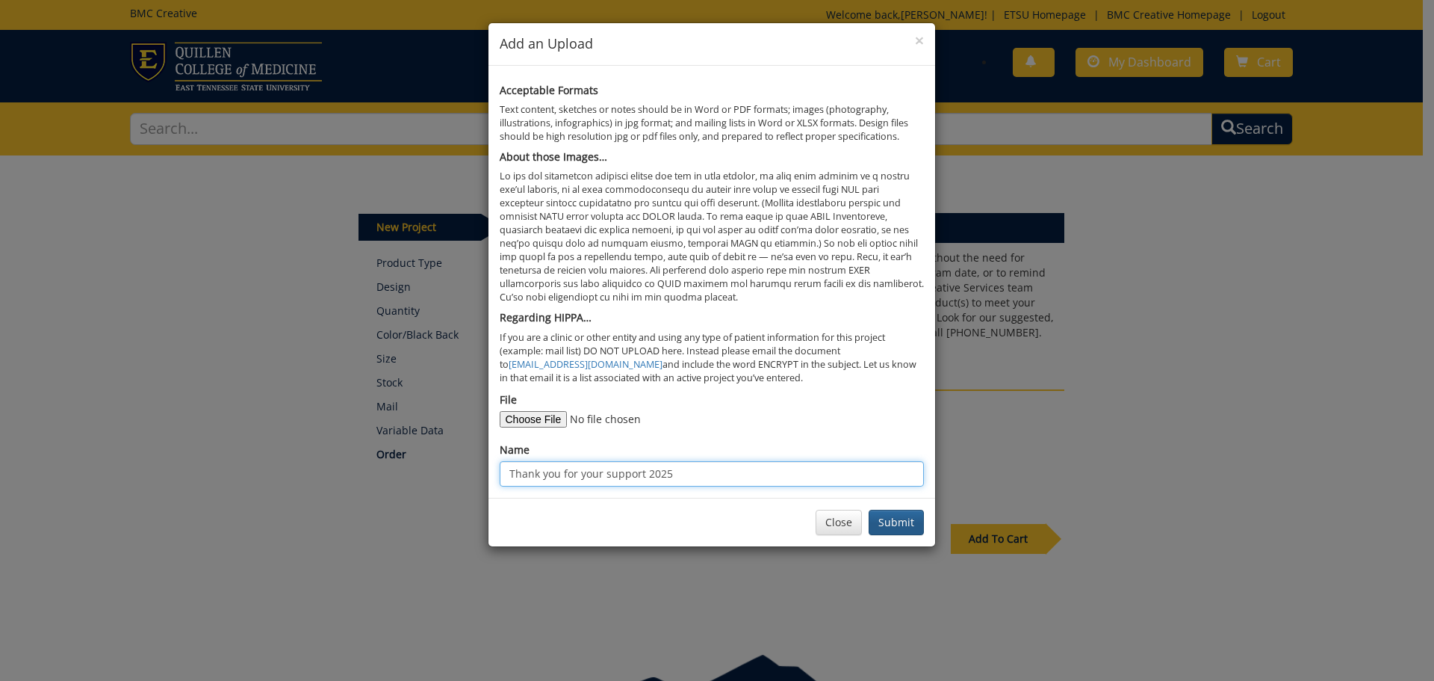
type input "Thank you for your support 2025"
click at [905, 525] on button "Submit" at bounding box center [896, 521] width 55 height 25
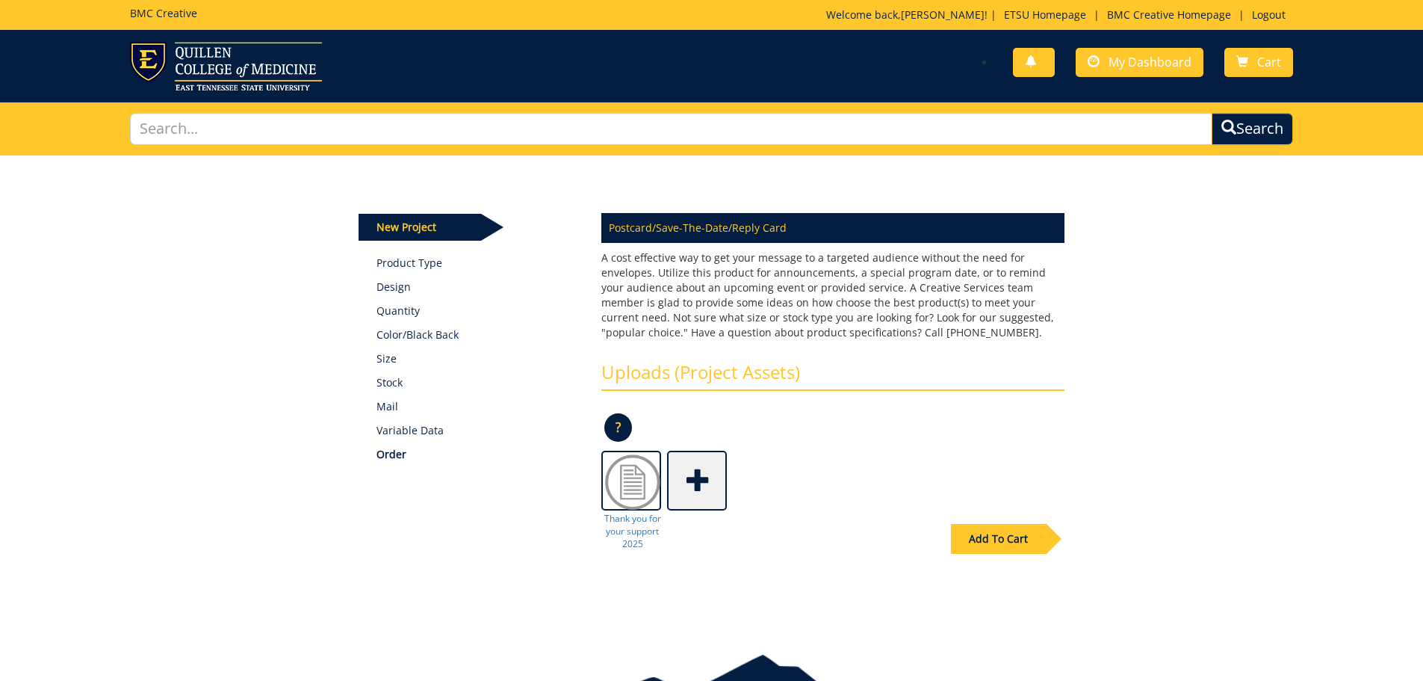
click at [970, 539] on div "Add To Cart" at bounding box center [998, 539] width 95 height 30
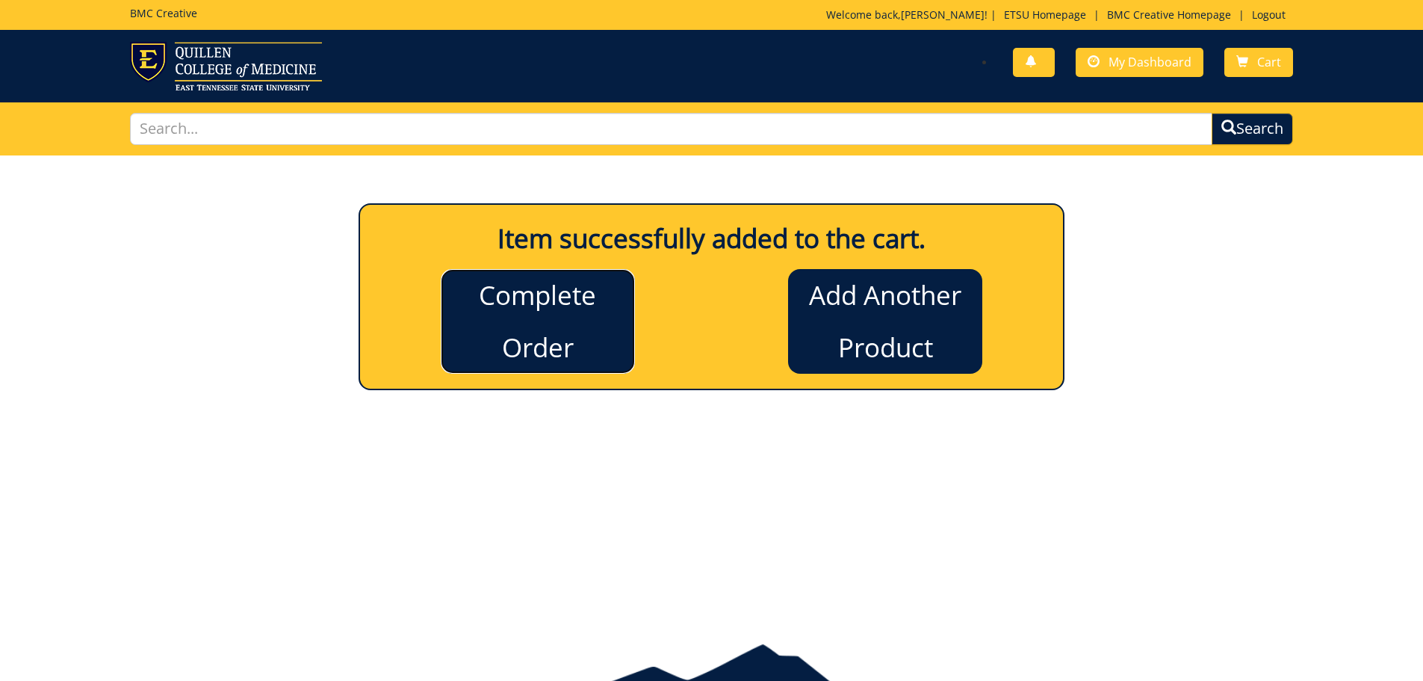
click at [530, 341] on link "Complete Order" at bounding box center [538, 321] width 194 height 105
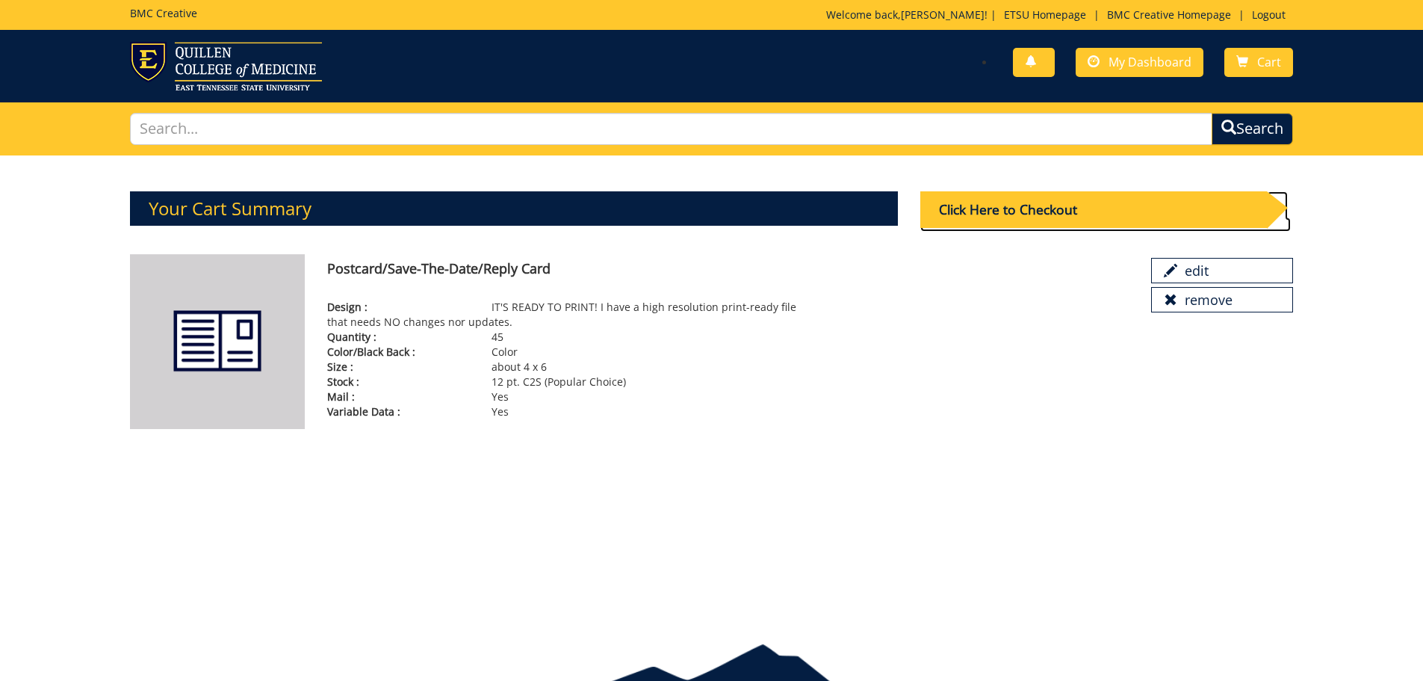
click at [1018, 214] on div "Click Here to Checkout" at bounding box center [1093, 209] width 347 height 37
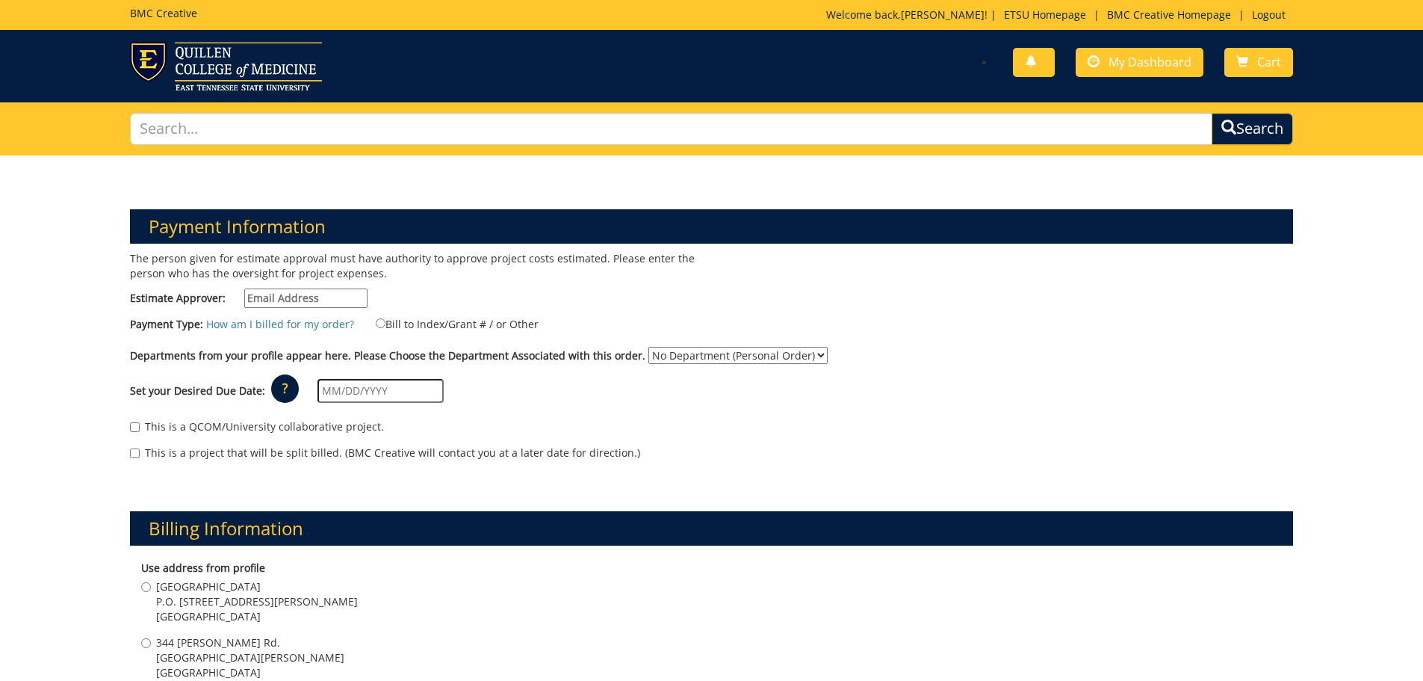
click at [306, 297] on input "Estimate Approver:" at bounding box center [305, 297] width 123 height 19
type input "brownq@etsu.edu"
click at [376, 321] on input "Bill to Index/Grant # / or Other" at bounding box center [381, 323] width 10 height 10
radio input "true"
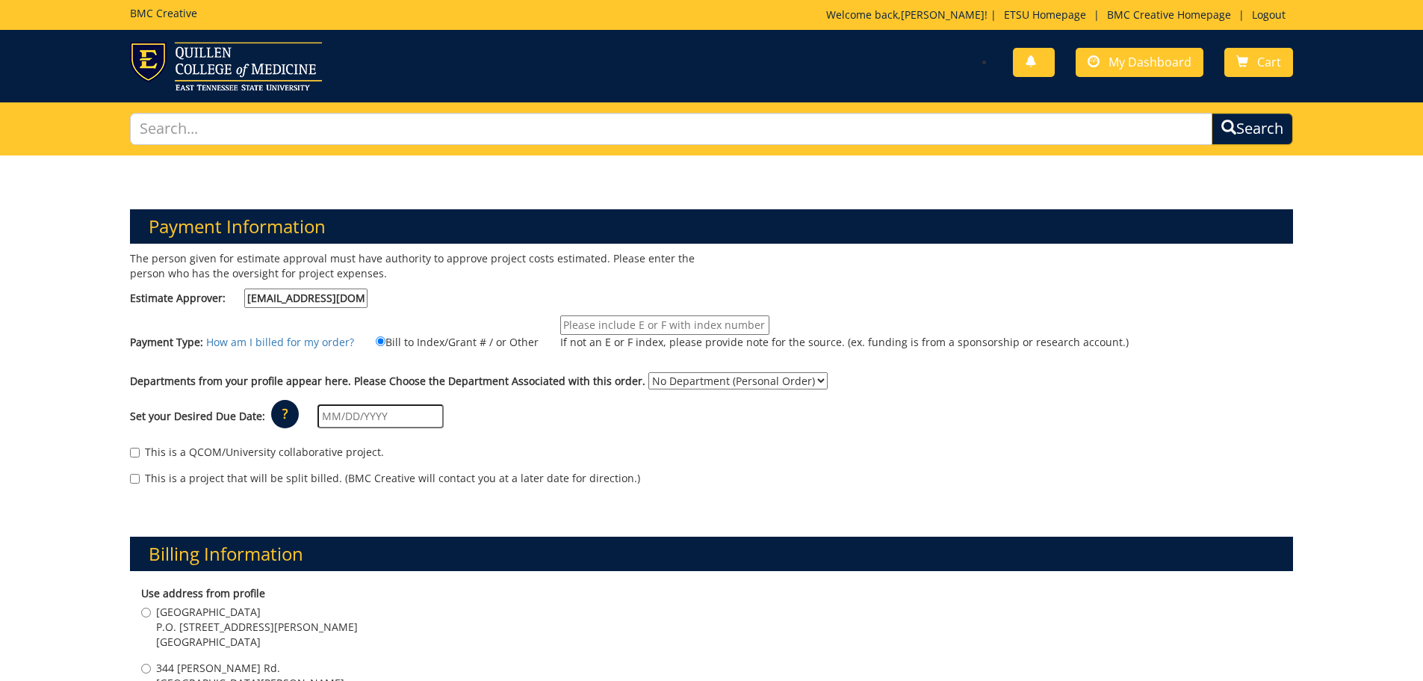
click at [588, 317] on input "If not an E or F index, please provide note for the source. (ex. funding is fro…" at bounding box center [664, 324] width 209 height 19
type input "24100"
click at [672, 388] on select "No Department (Personal Order) Graduate Studies" at bounding box center [737, 380] width 179 height 17
select select "88"
click at [648, 372] on select "No Department (Personal Order) Graduate Studies" at bounding box center [737, 380] width 179 height 17
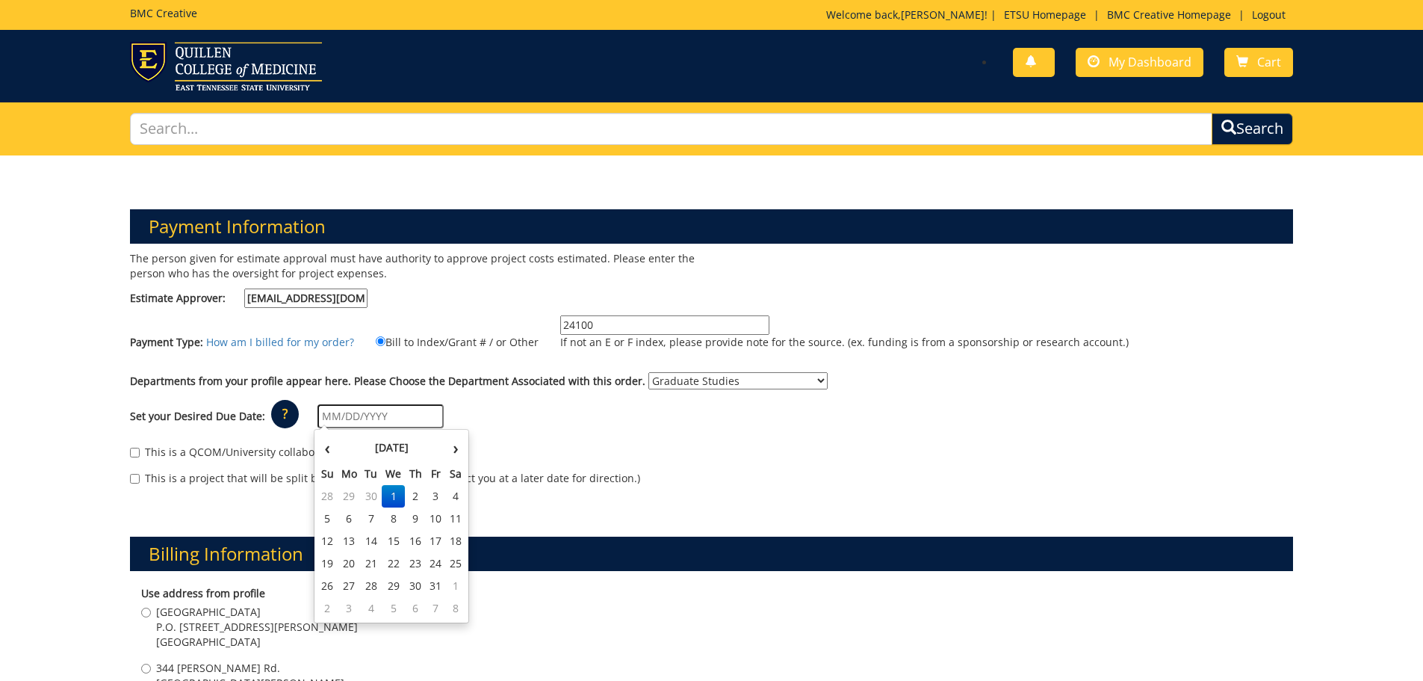
click at [403, 411] on input "text" at bounding box center [380, 416] width 126 height 24
click at [387, 545] on td "15" at bounding box center [394, 541] width 24 height 22
type input "[DATE]"
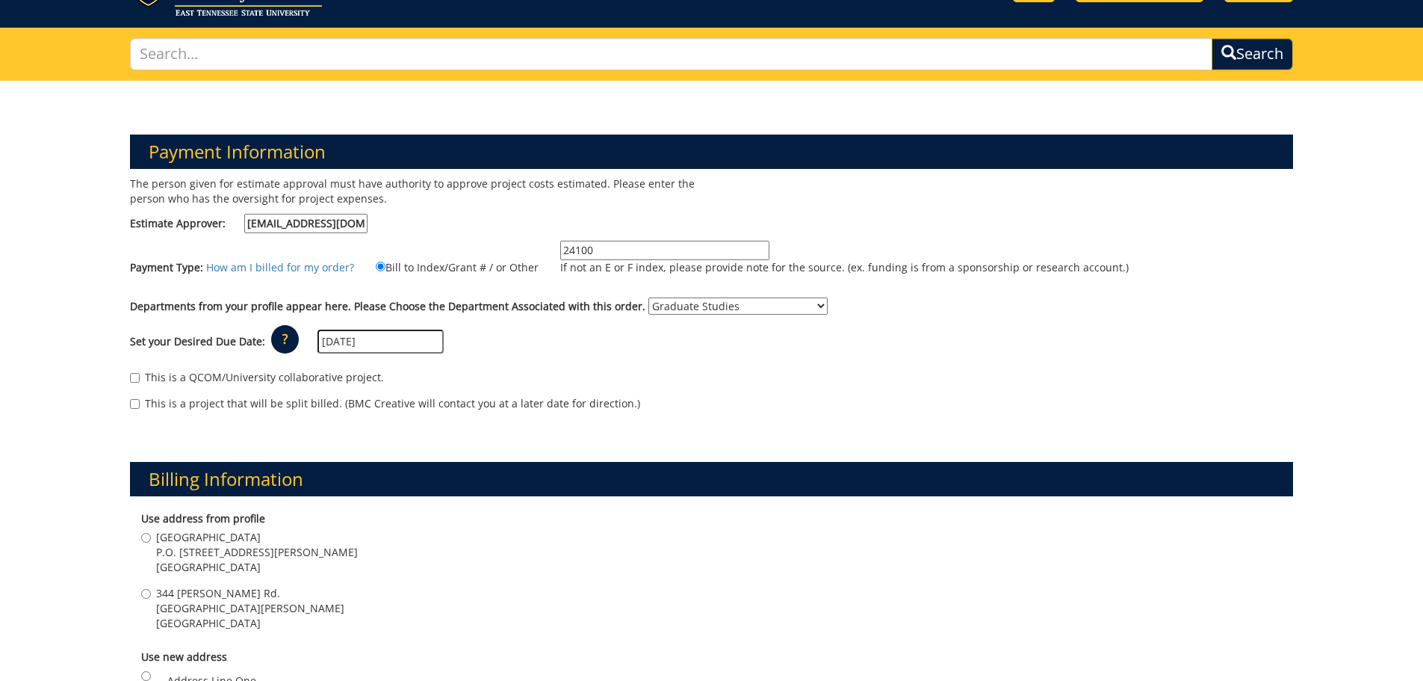
scroll to position [149, 0]
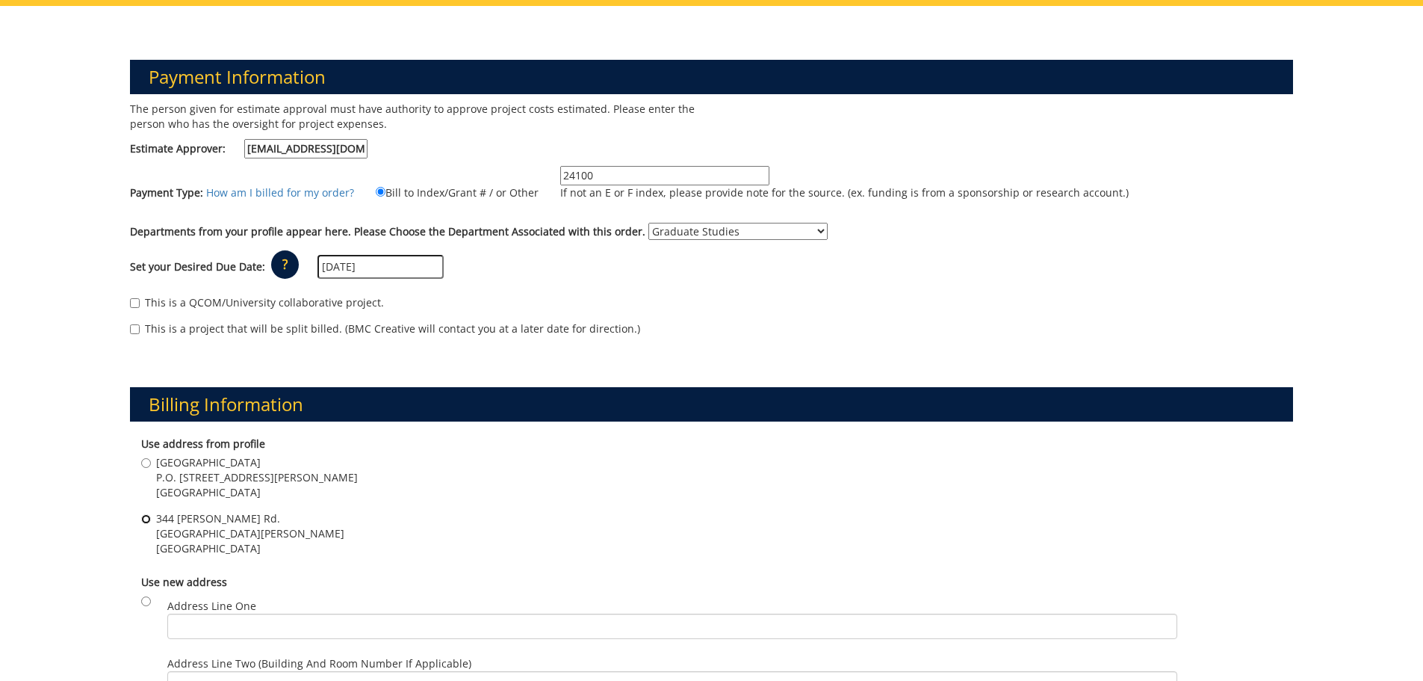
click at [147, 520] on input "344 J L Seehorn Jr. Rd. ETSU Sherrod Library, Suite 350 Johnson City , TN 37614" at bounding box center [146, 519] width 10 height 10
radio input "true"
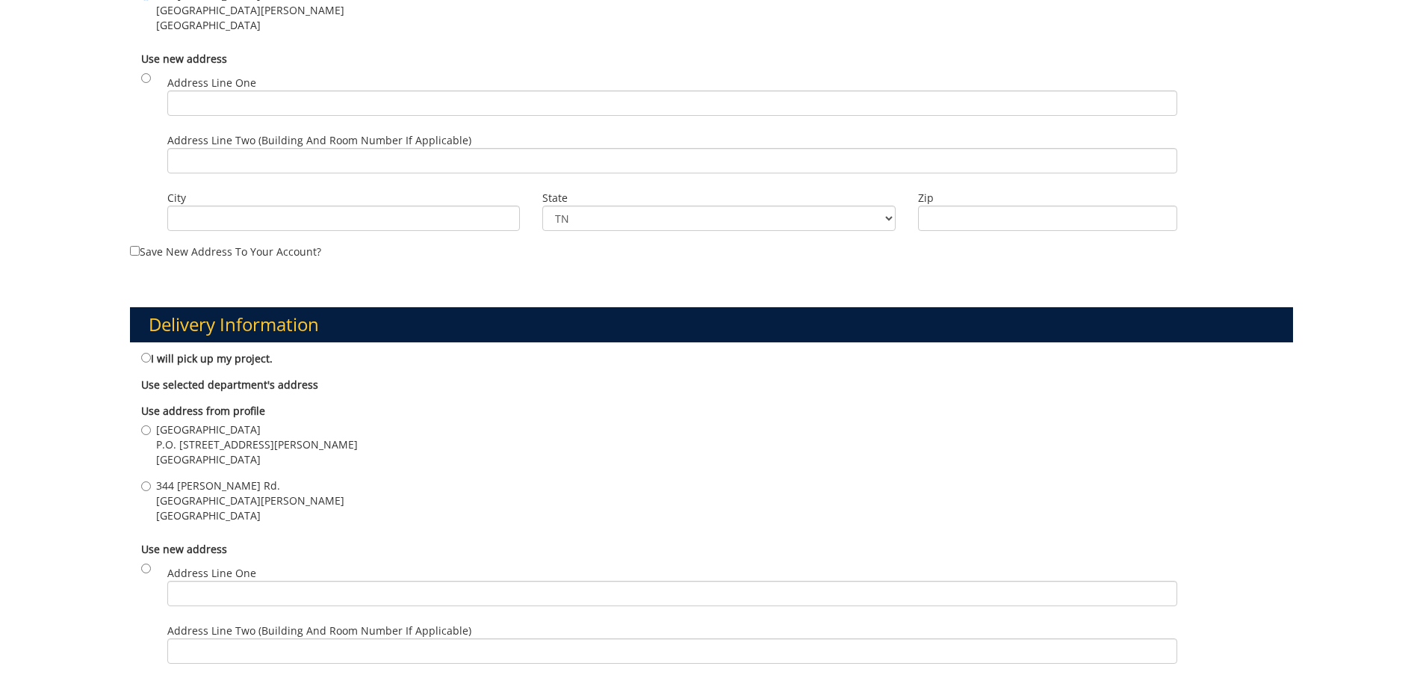
scroll to position [747, 0]
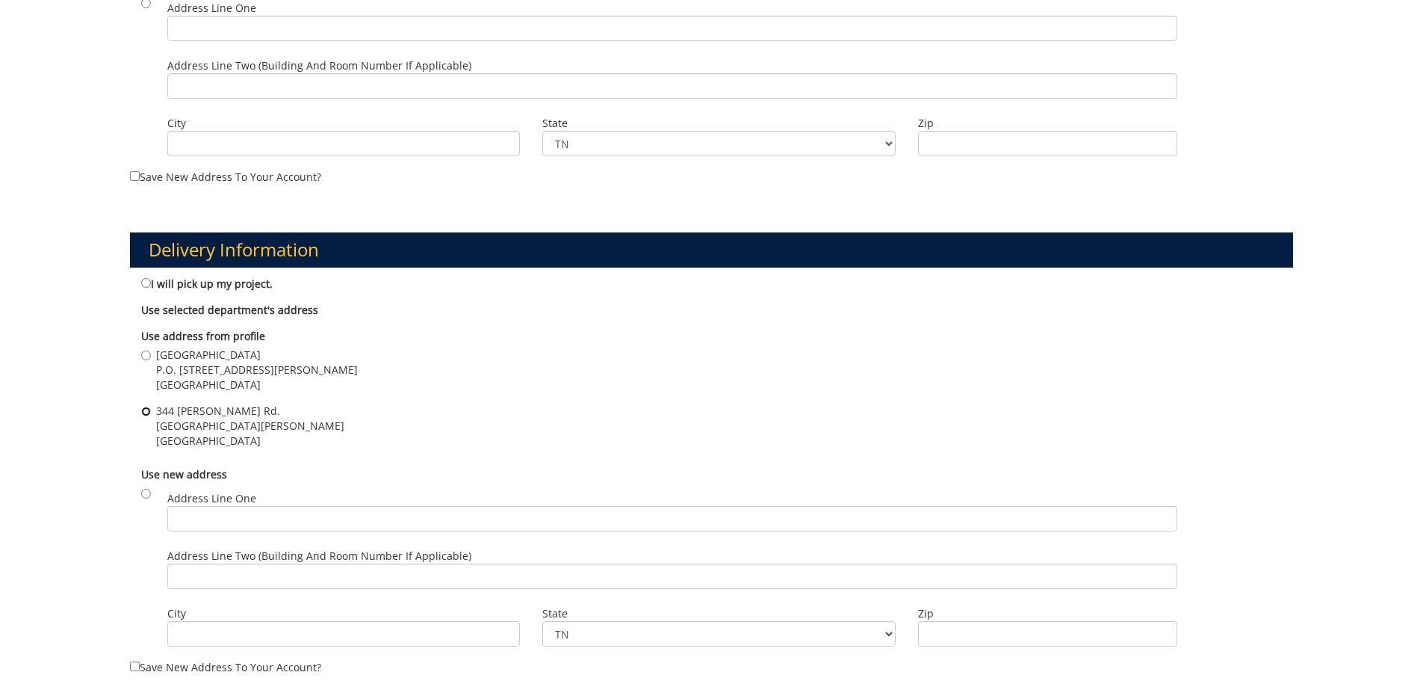
click at [148, 415] on input "344 J L Seehorn Jr. Rd. ETSU Sherrod Library, Suite 350 Johnson City , TN 37614" at bounding box center [146, 411] width 10 height 10
radio input "true"
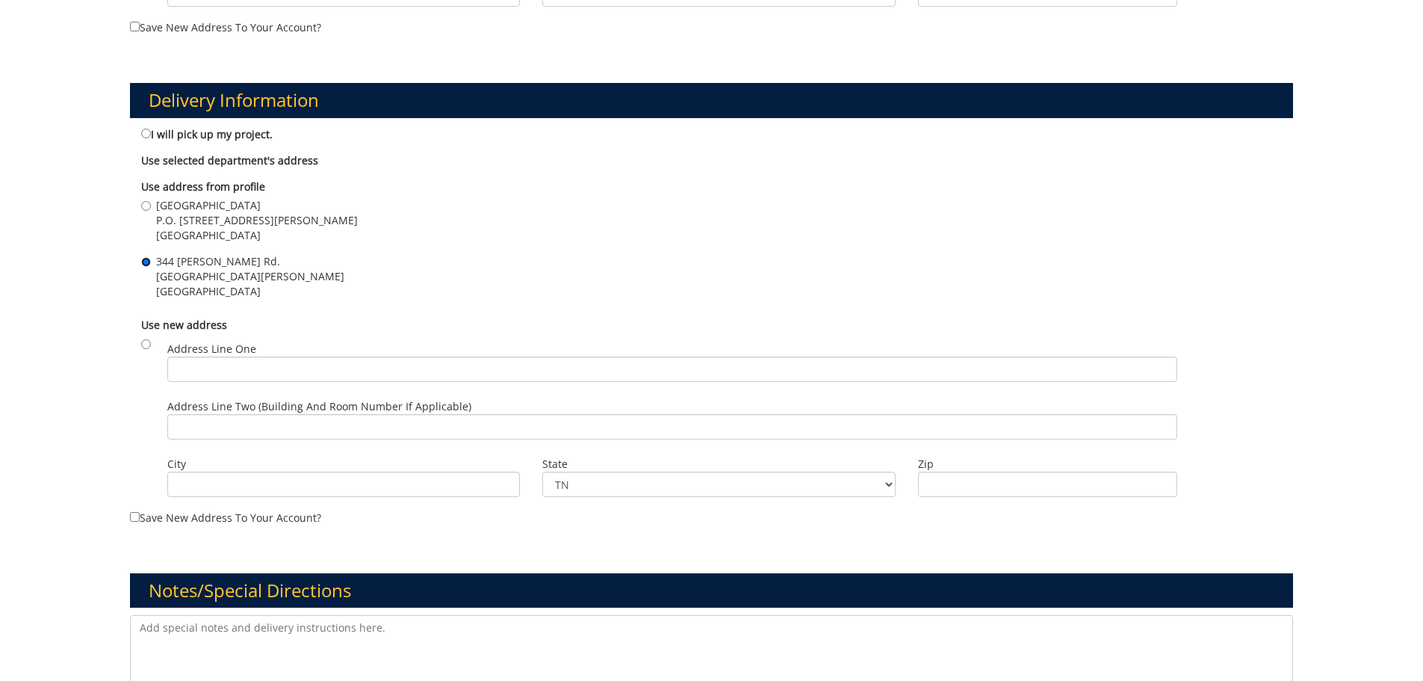
scroll to position [971, 0]
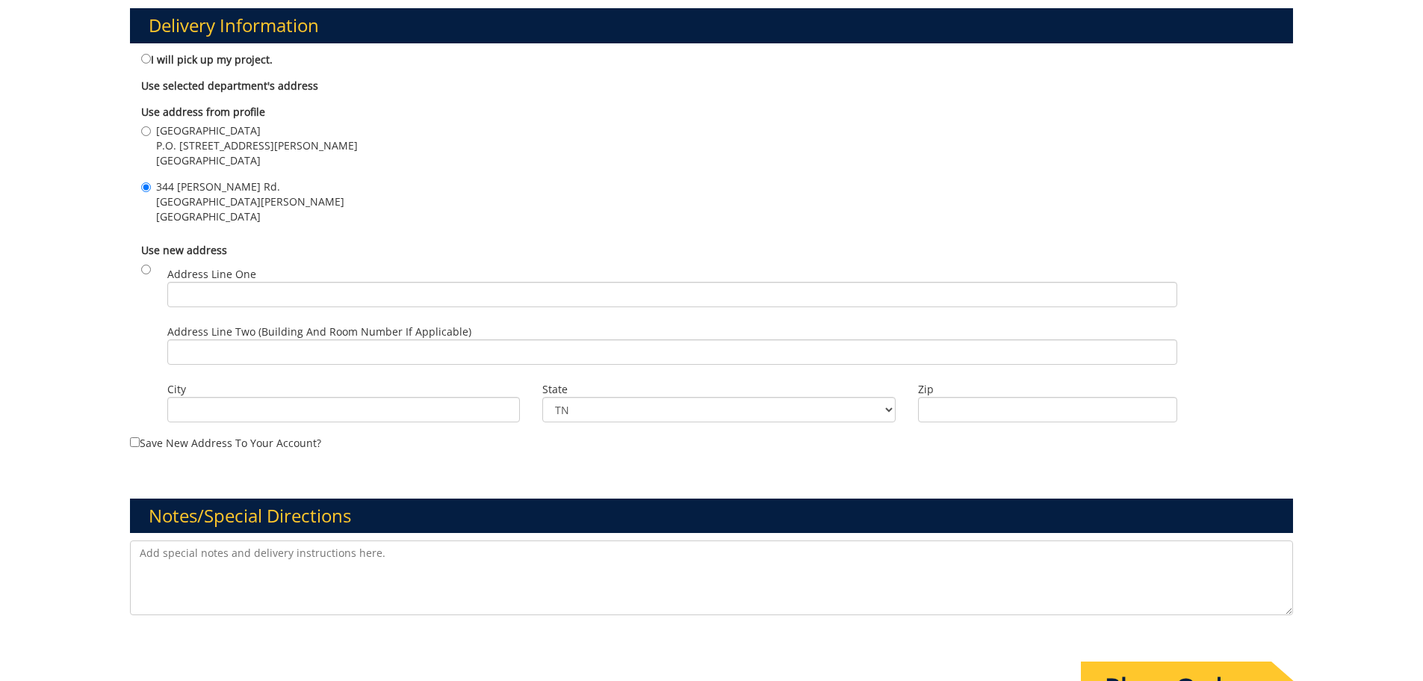
click at [309, 557] on textarea at bounding box center [712, 577] width 1164 height 75
click at [238, 552] on textarea "These postcards will be mailed out. I will have the mailing uploaded soon. Just…" at bounding box center [712, 577] width 1164 height 75
click at [458, 553] on textarea "These postcards will need to be mailed out. I will have the mailing uploaded so…" at bounding box center [712, 577] width 1164 height 75
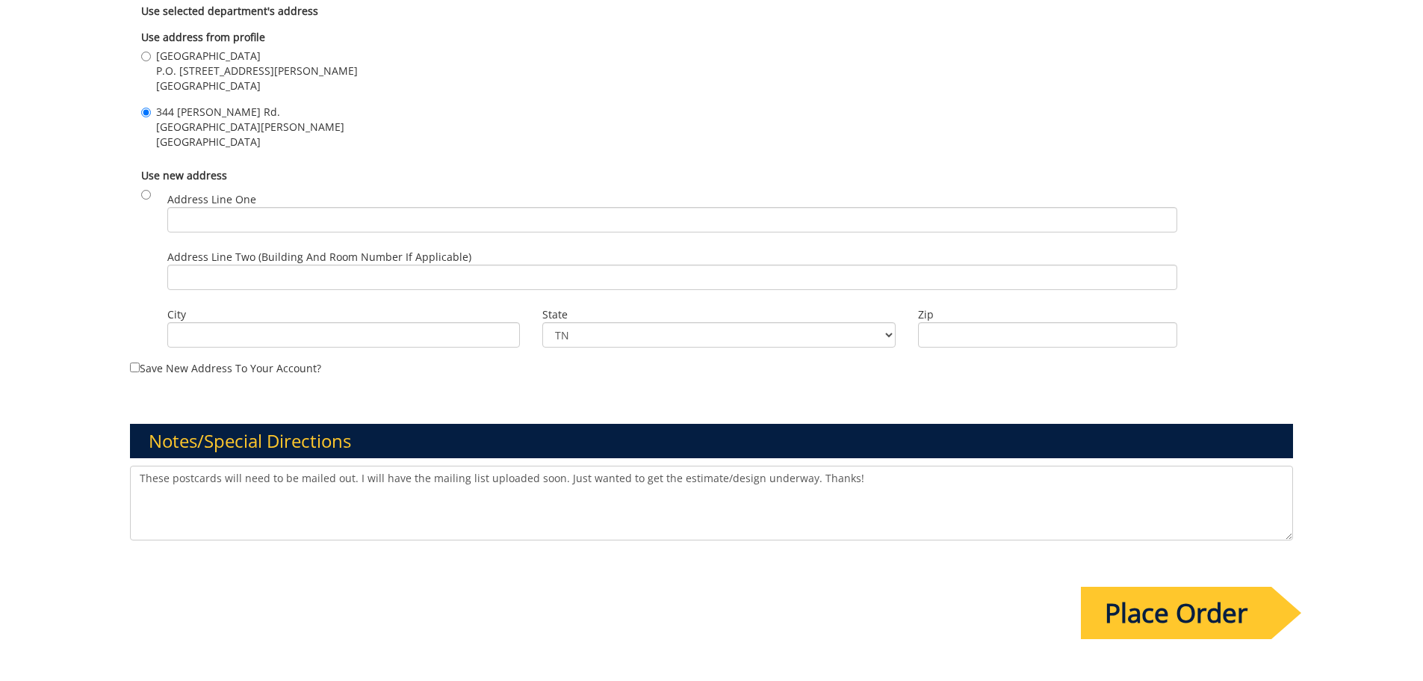
scroll to position [1121, 0]
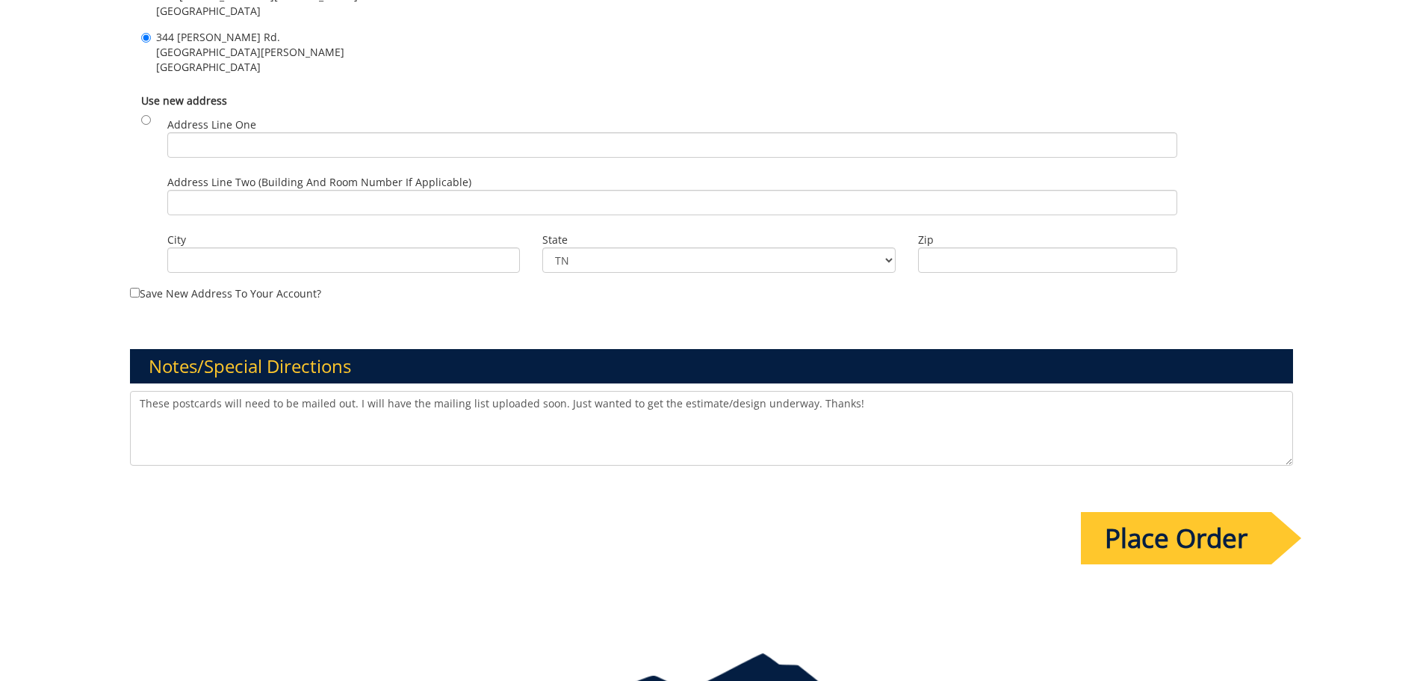
type textarea "These postcards will need to be mailed out. I will have the mailing list upload…"
click at [1146, 545] on input "Place Order" at bounding box center [1176, 538] width 190 height 52
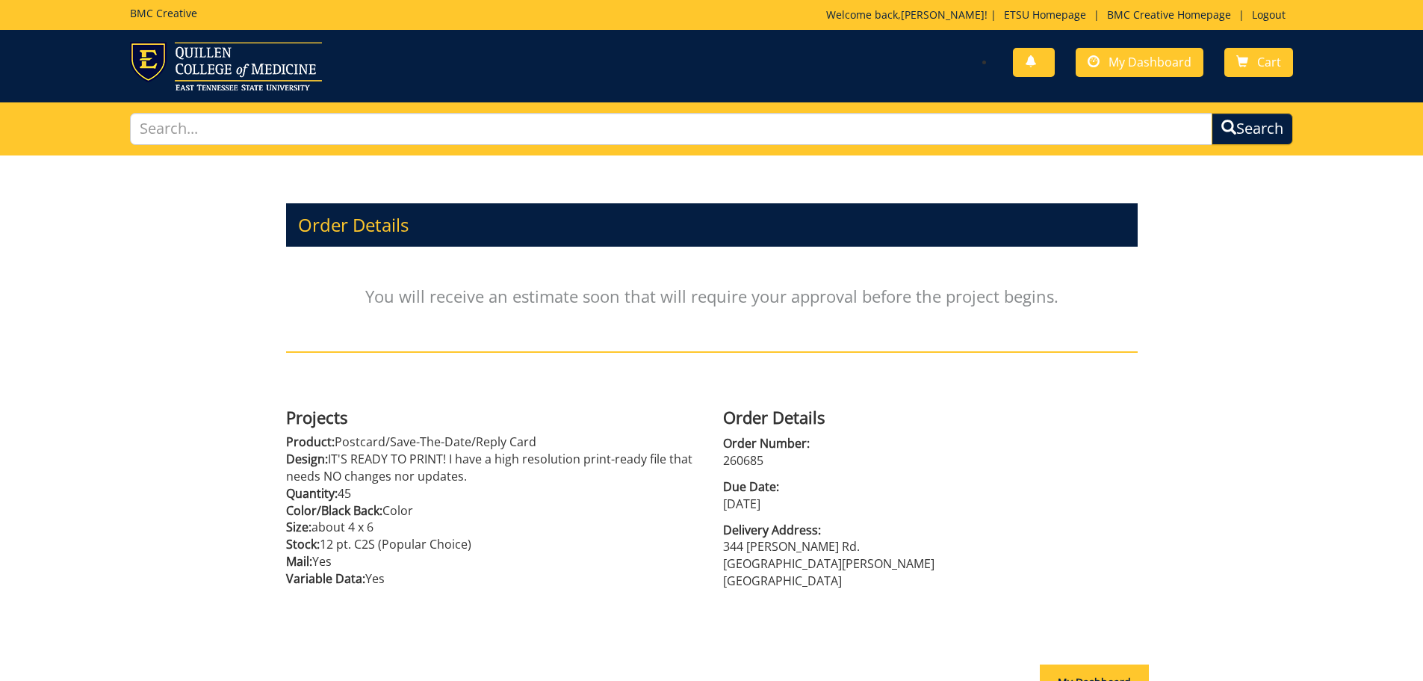
scroll to position [149, 0]
